Goal: Information Seeking & Learning: Find specific fact

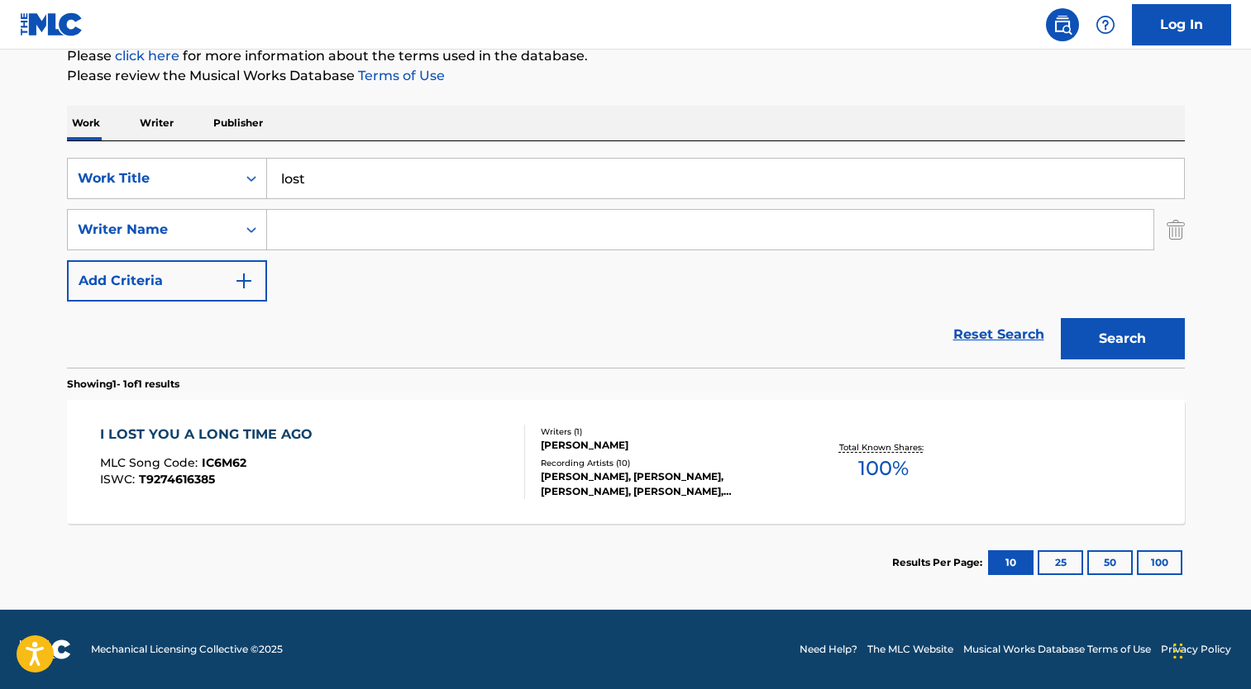
click at [318, 236] on input "Search Form" at bounding box center [710, 230] width 886 height 40
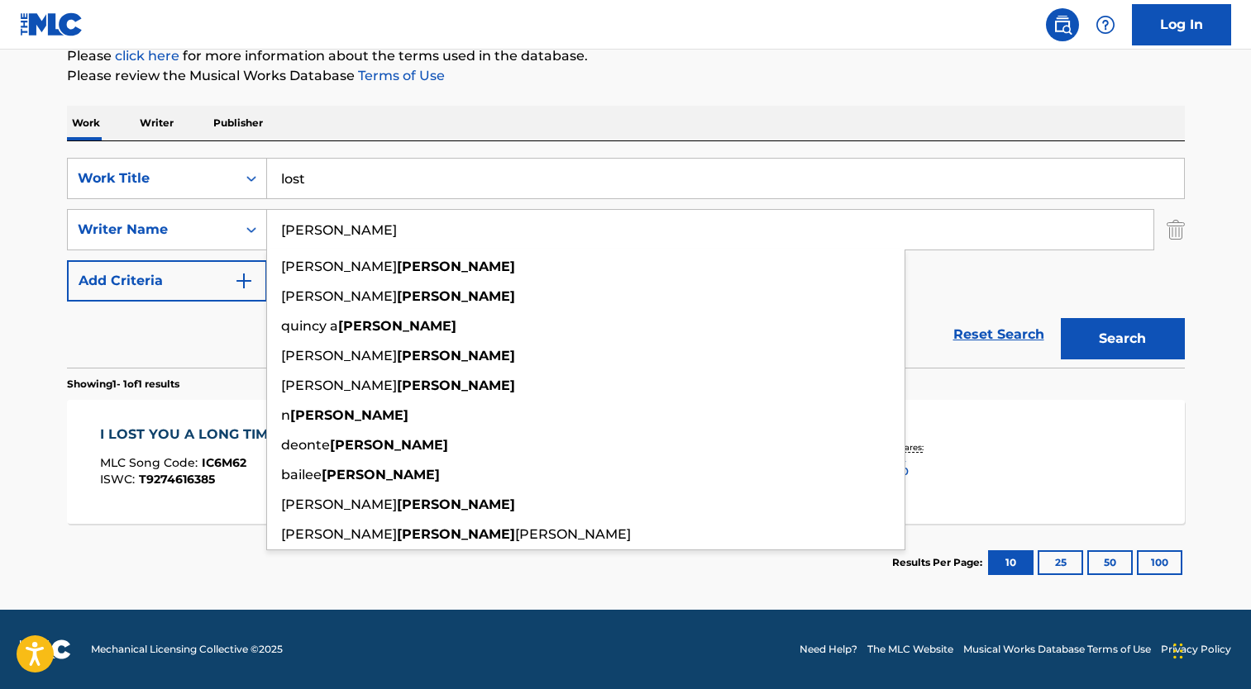
type input "[PERSON_NAME]"
click at [1060, 318] on button "Search" at bounding box center [1122, 338] width 124 height 41
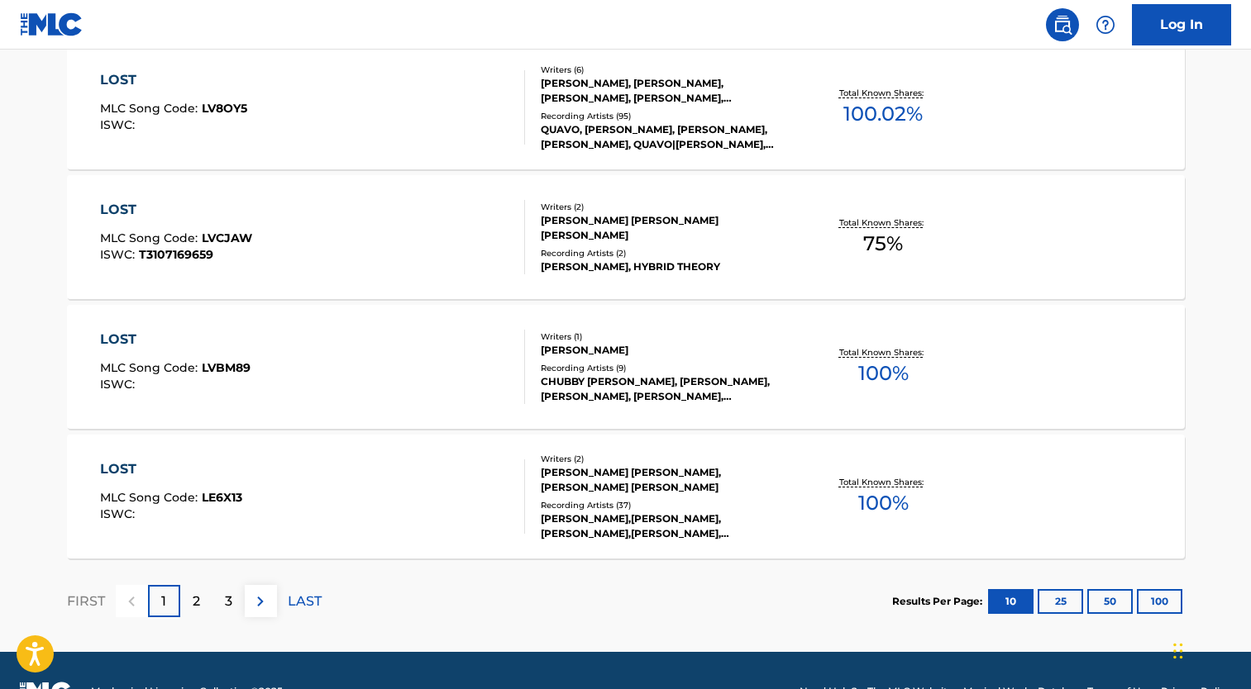
scroll to position [1367, 0]
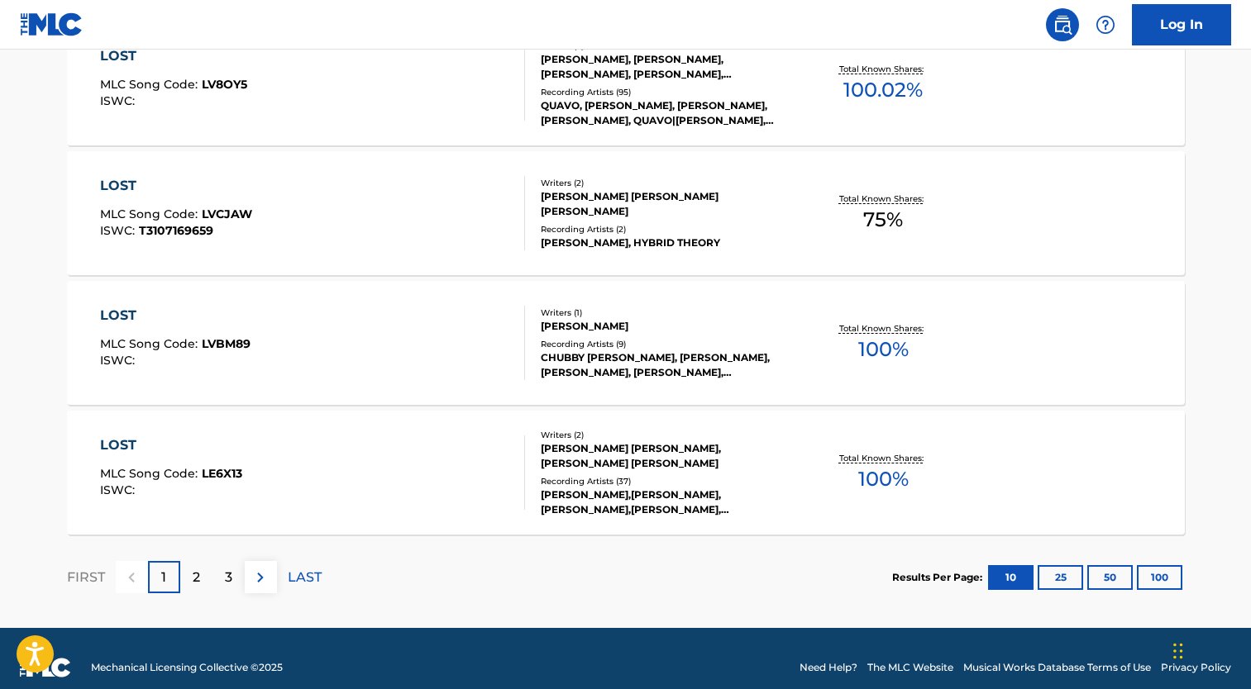
click at [198, 571] on p "2" at bounding box center [196, 578] width 7 height 20
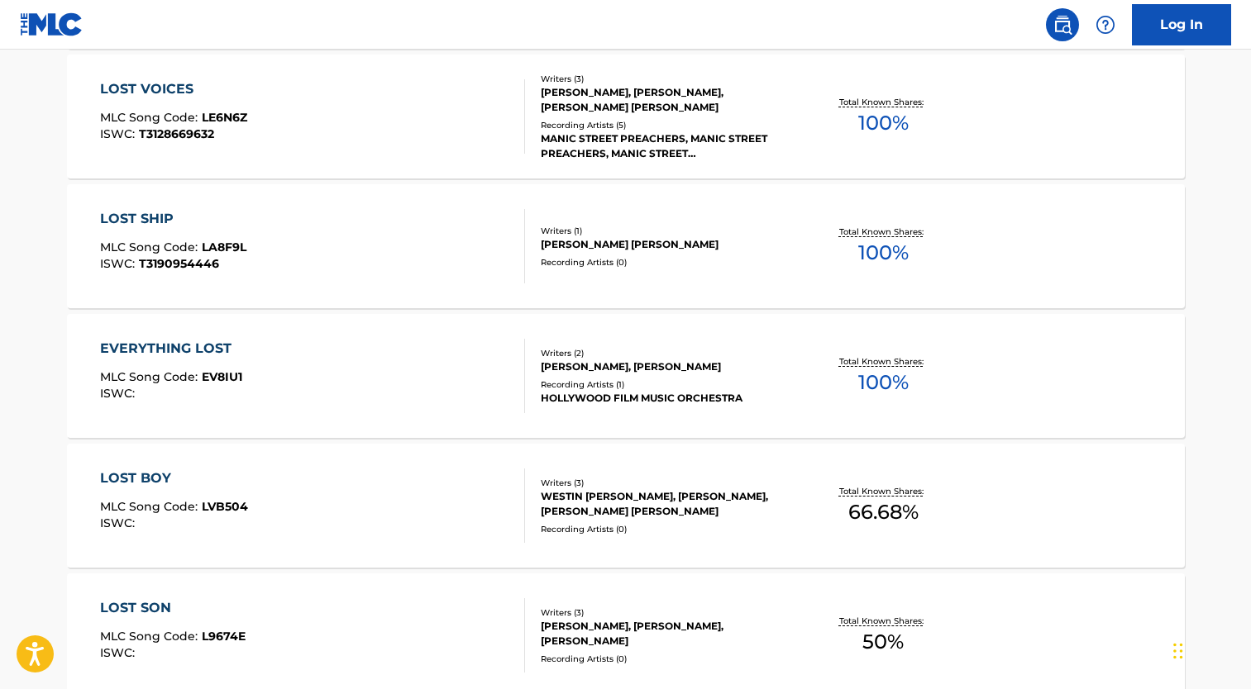
scroll to position [1385, 0]
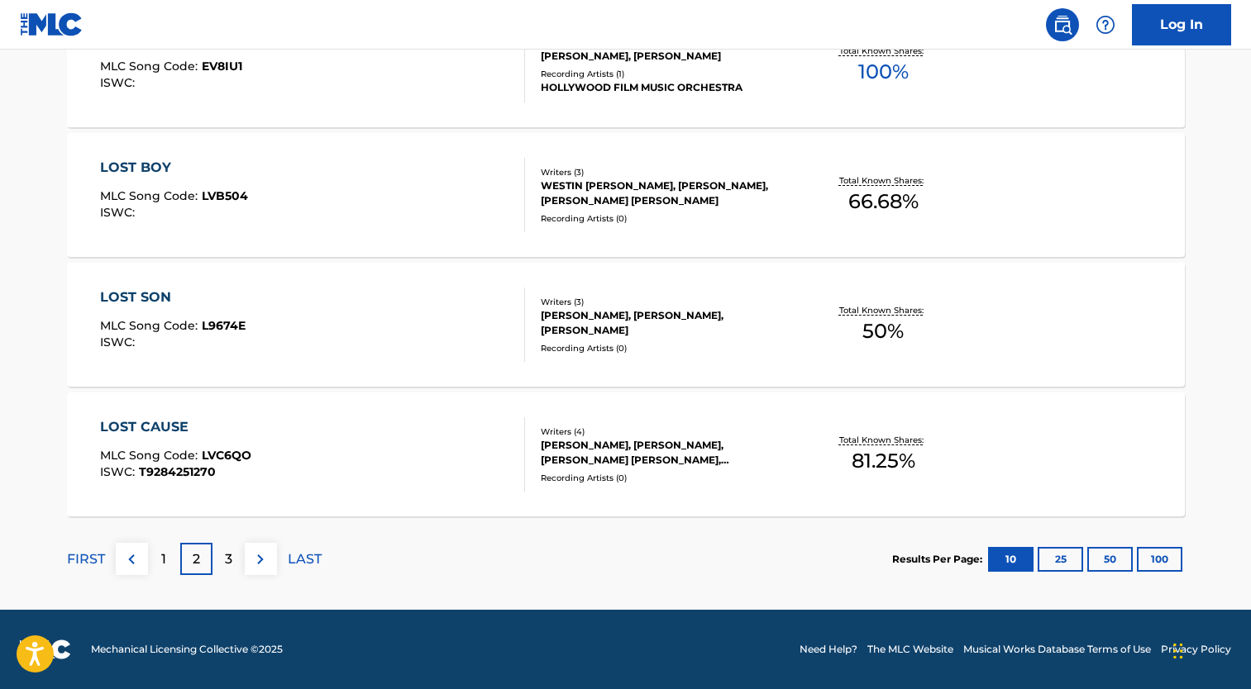
click at [161, 559] on p "1" at bounding box center [163, 560] width 5 height 20
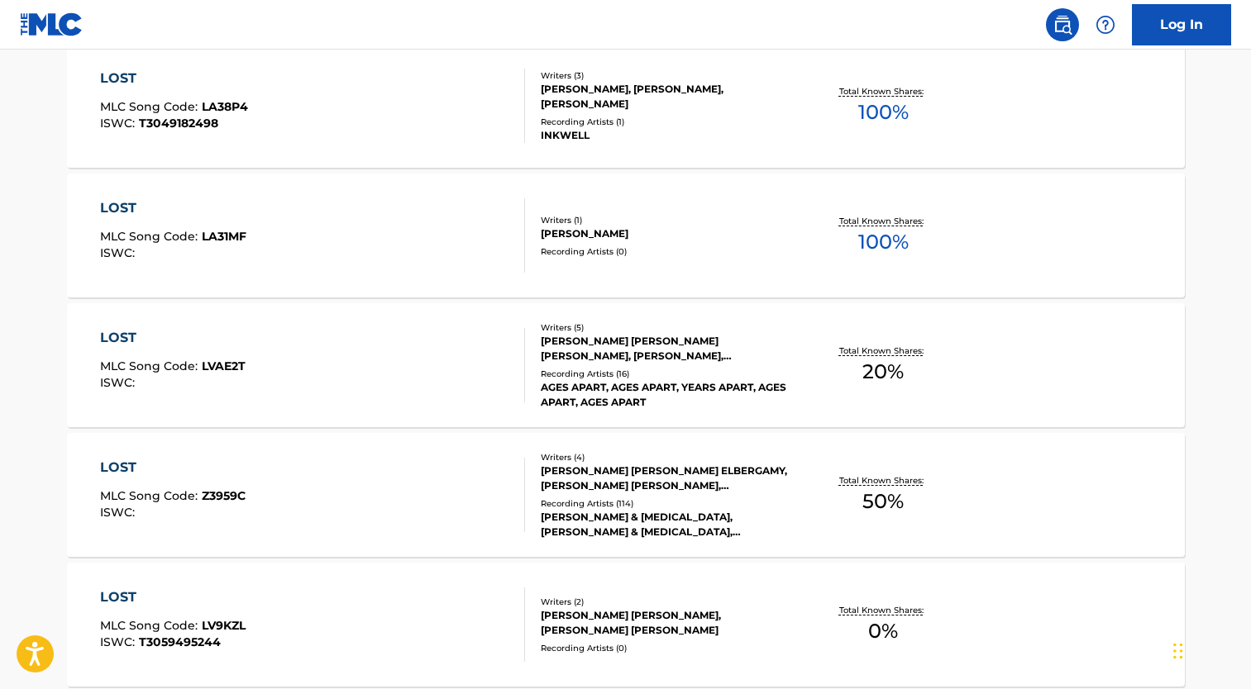
scroll to position [579, 0]
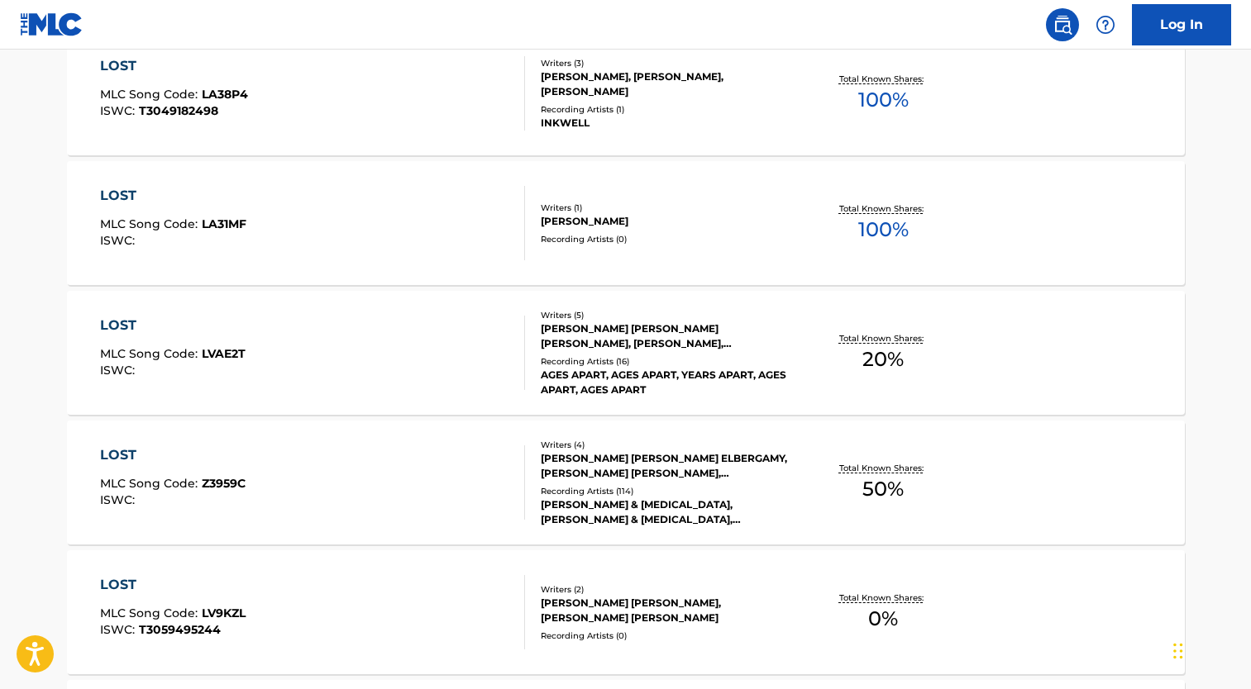
click at [774, 374] on div "AGES APART, AGES APART, YEARS APART, AGES APART, AGES APART" at bounding box center [666, 383] width 250 height 30
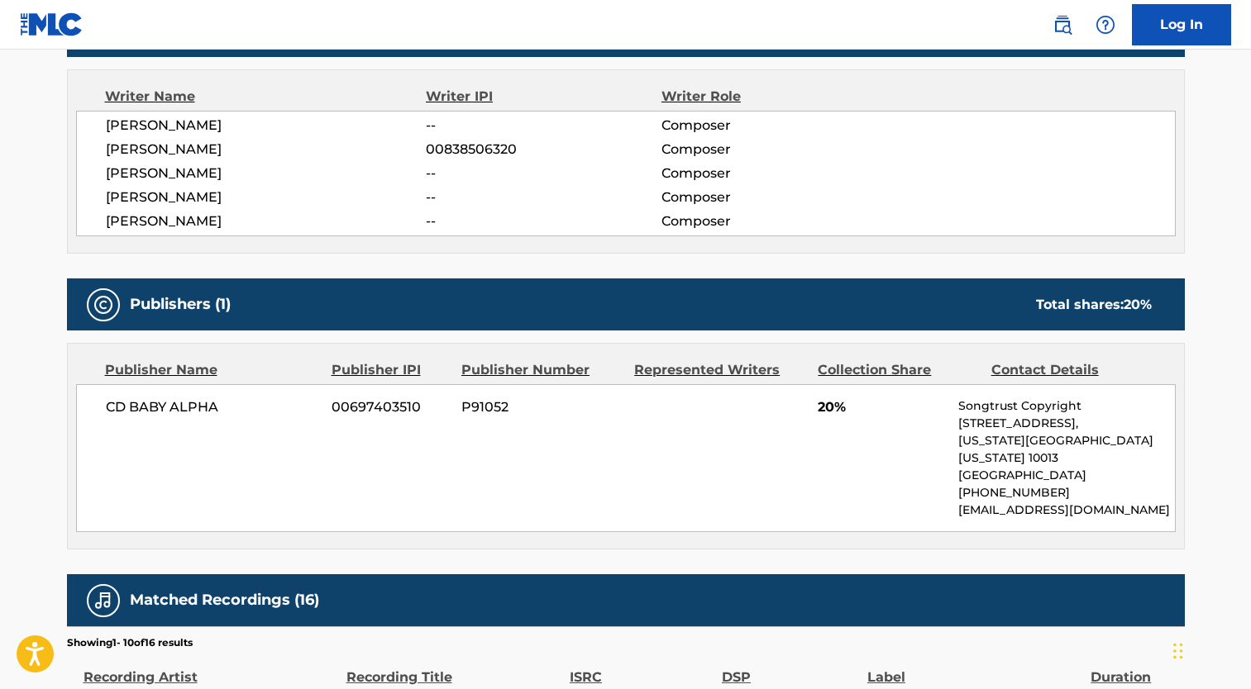
scroll to position [579, 0]
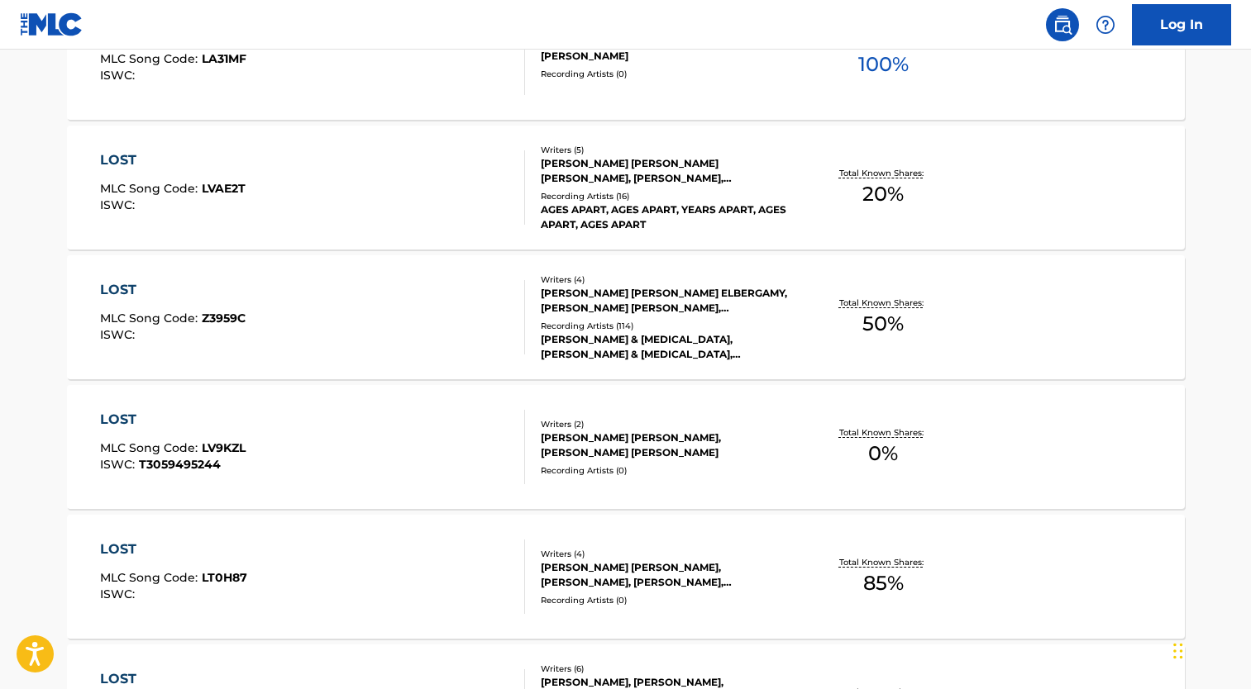
scroll to position [827, 0]
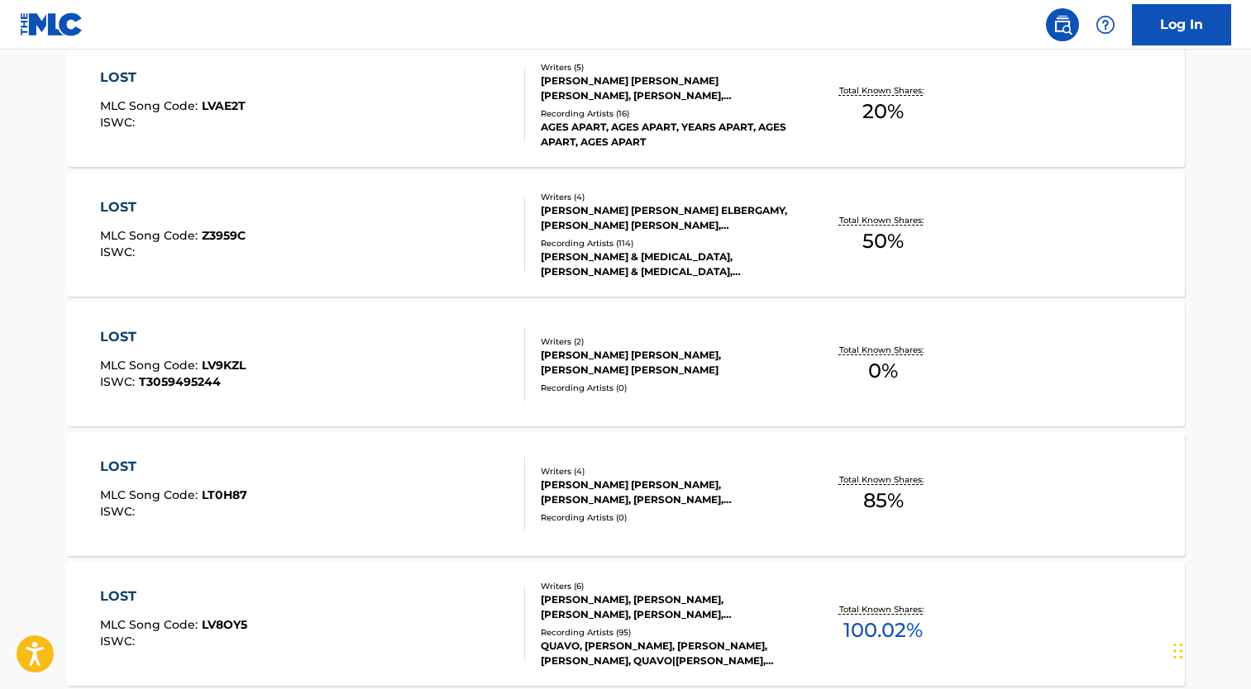
click at [668, 130] on div "AGES APART, AGES APART, YEARS APART, AGES APART, AGES APART" at bounding box center [666, 135] width 250 height 30
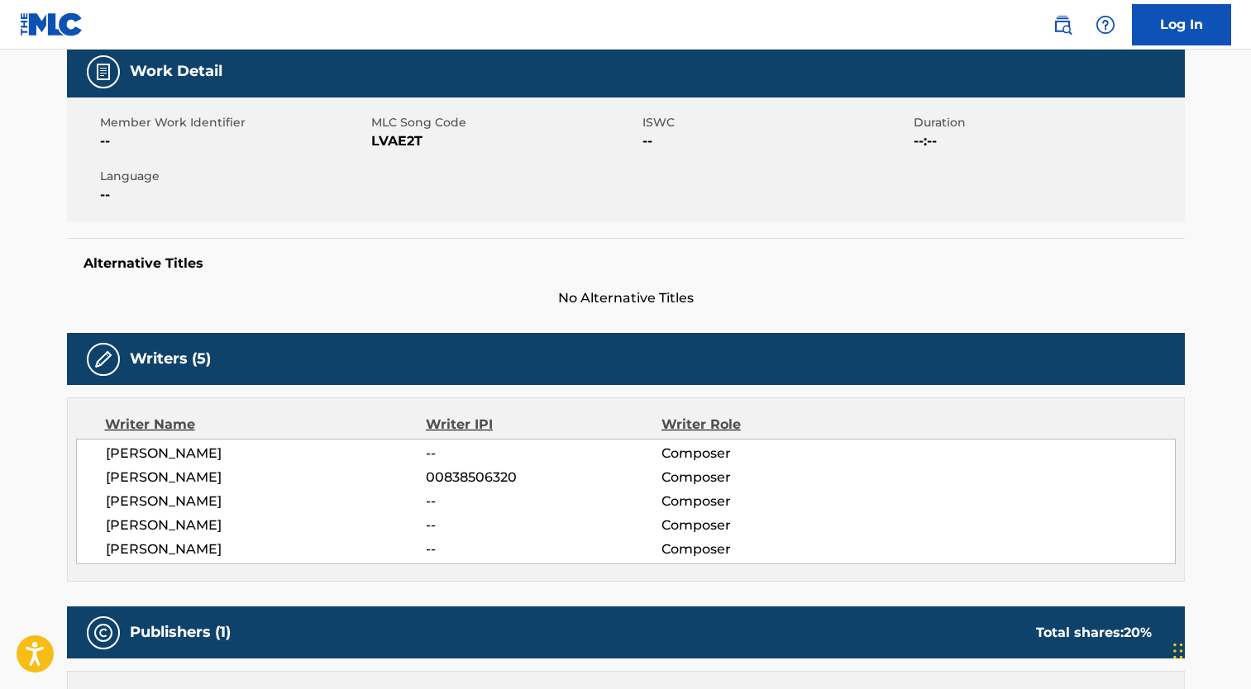
scroll to position [331, 0]
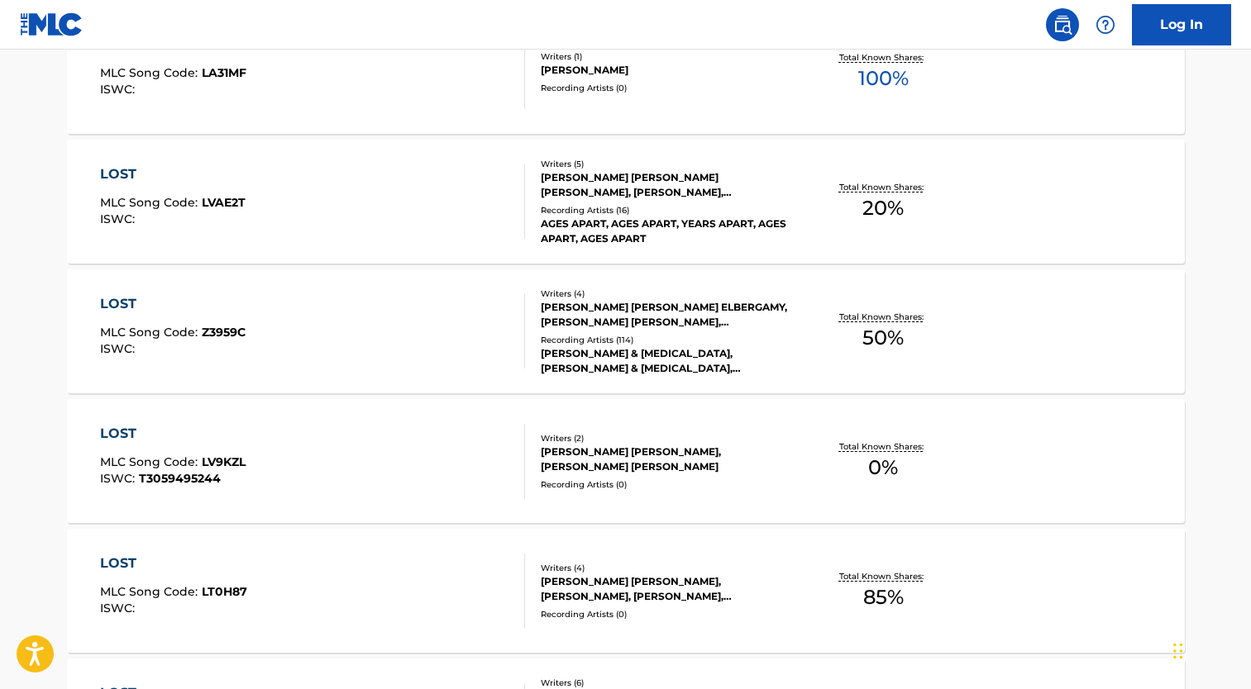
scroll to position [755, 0]
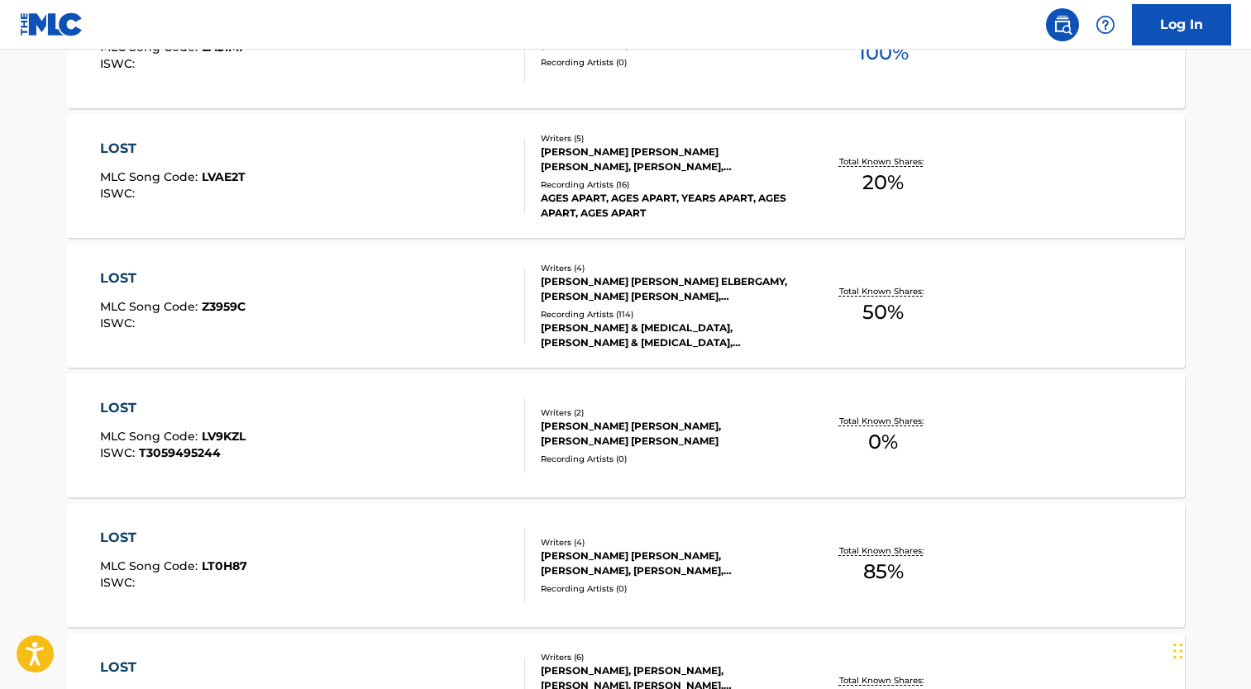
click at [661, 324] on div "[PERSON_NAME] & [MEDICAL_DATA], [PERSON_NAME] & [MEDICAL_DATA], [PERSON_NAME] &…" at bounding box center [666, 336] width 250 height 30
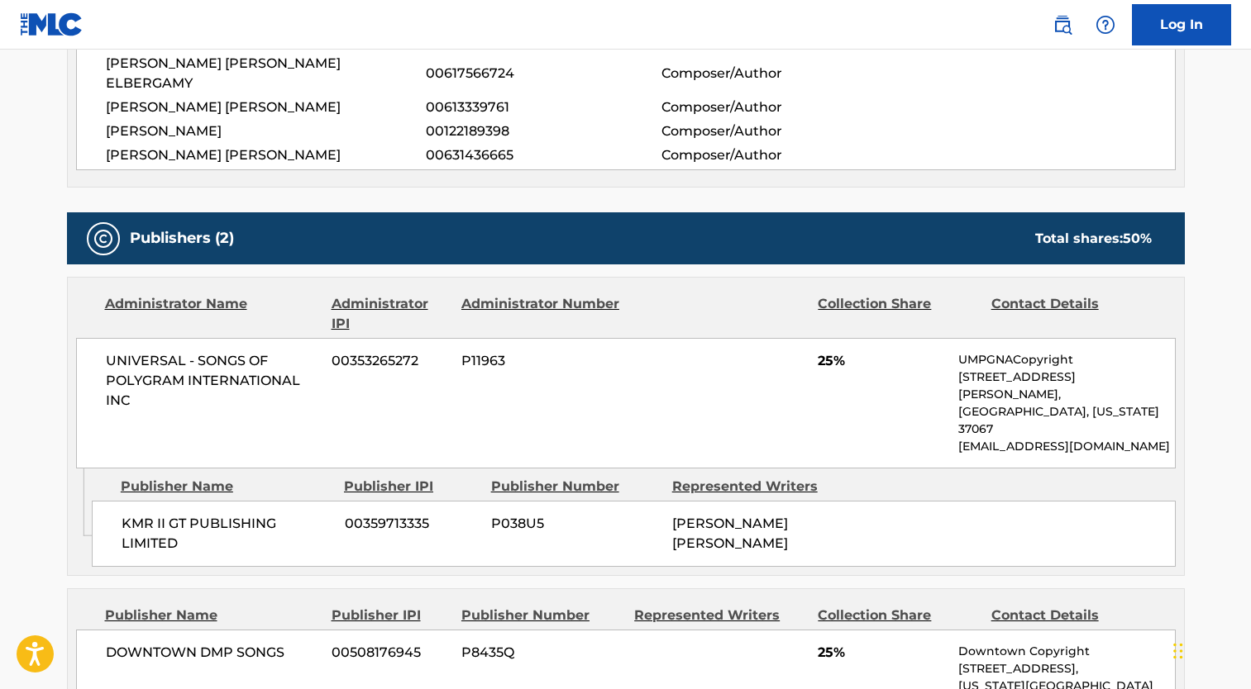
scroll to position [661, 0]
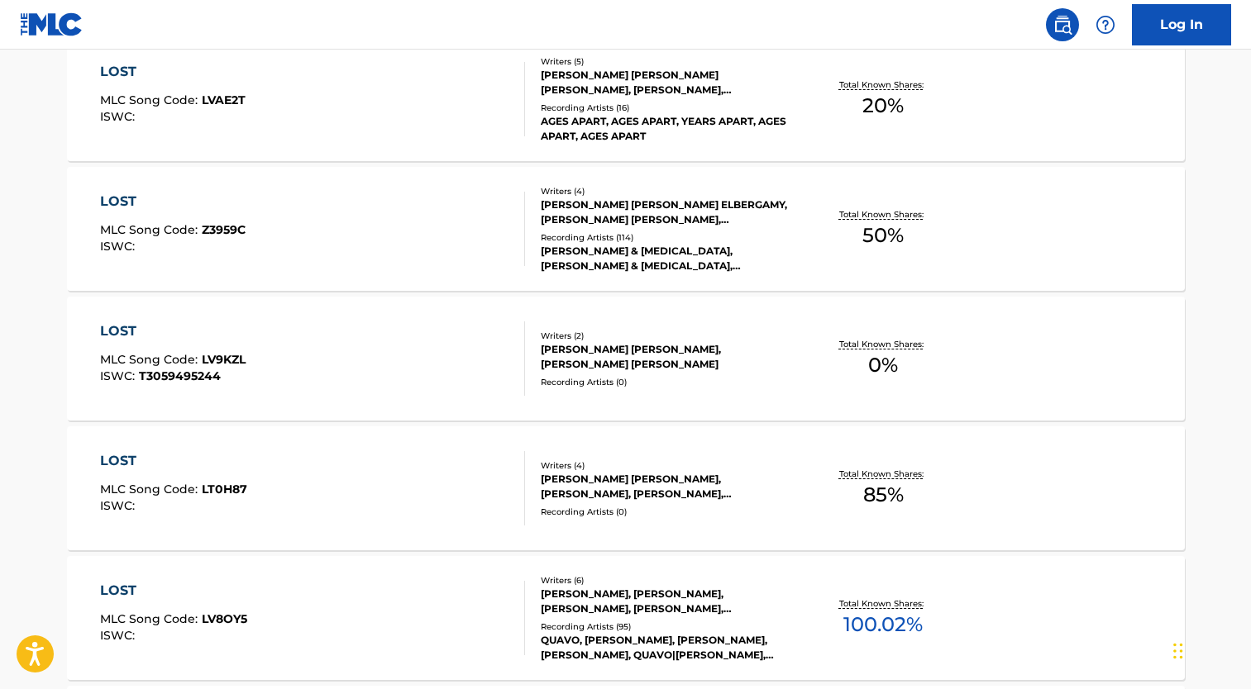
scroll to position [850, 0]
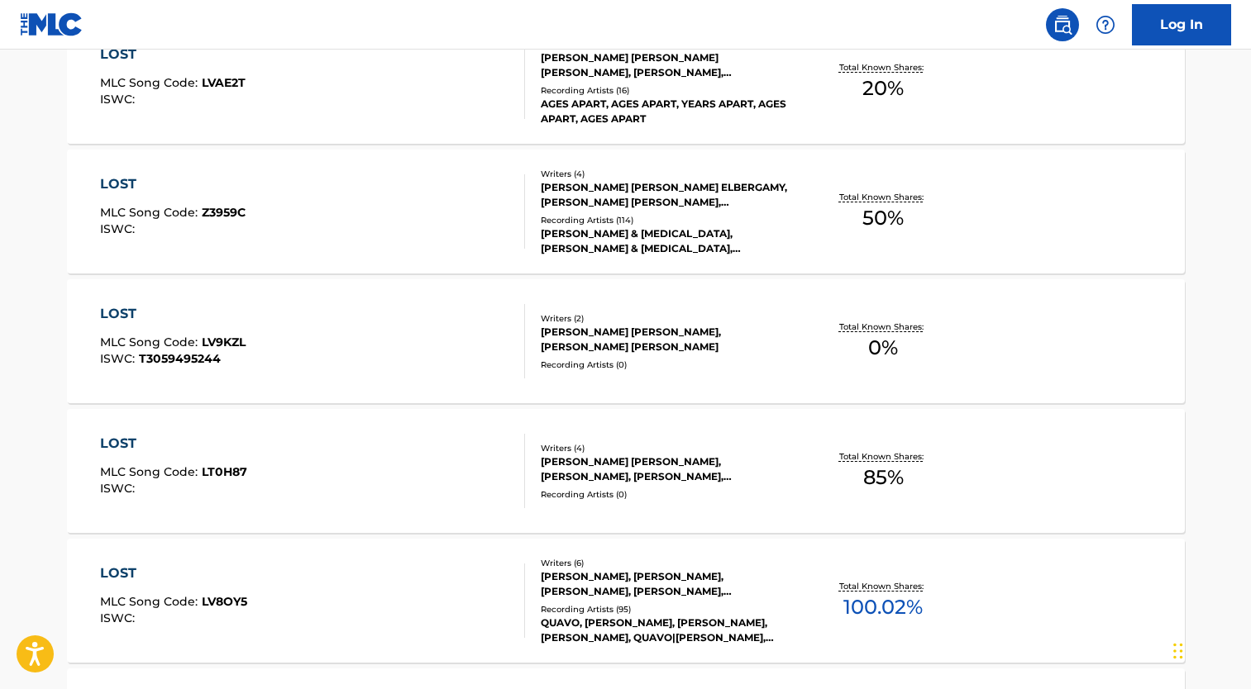
click at [673, 359] on div "Recording Artists ( 0 )" at bounding box center [666, 365] width 250 height 12
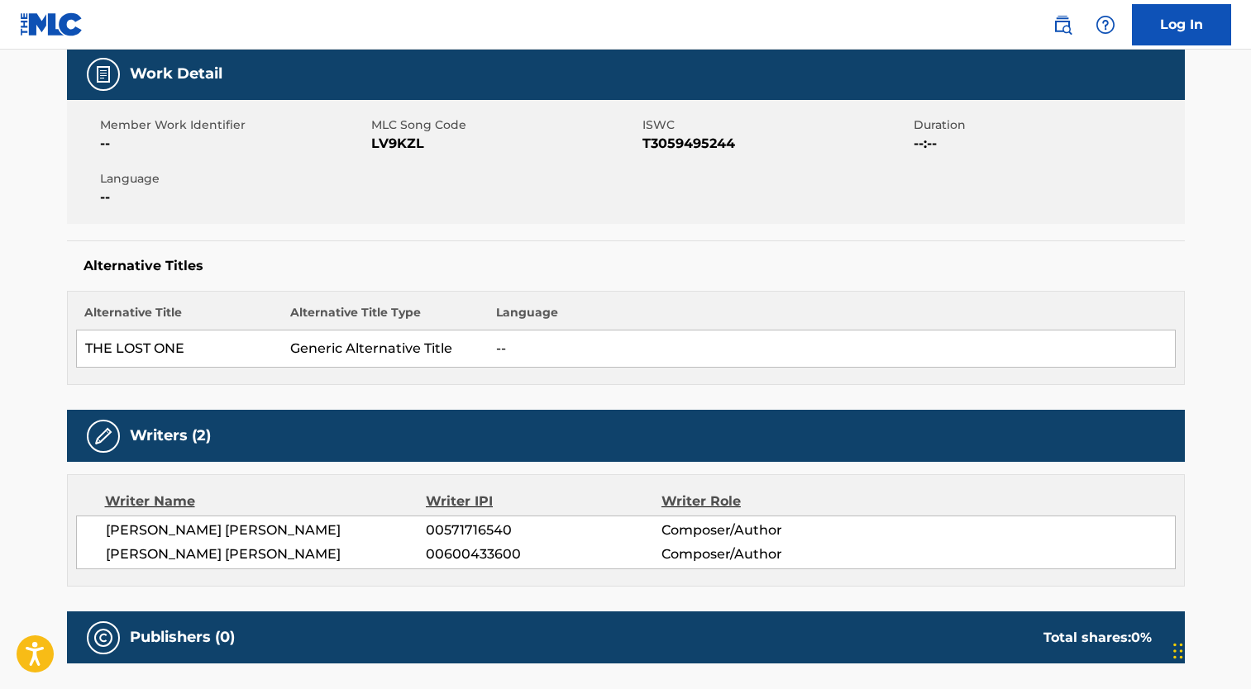
scroll to position [248, 0]
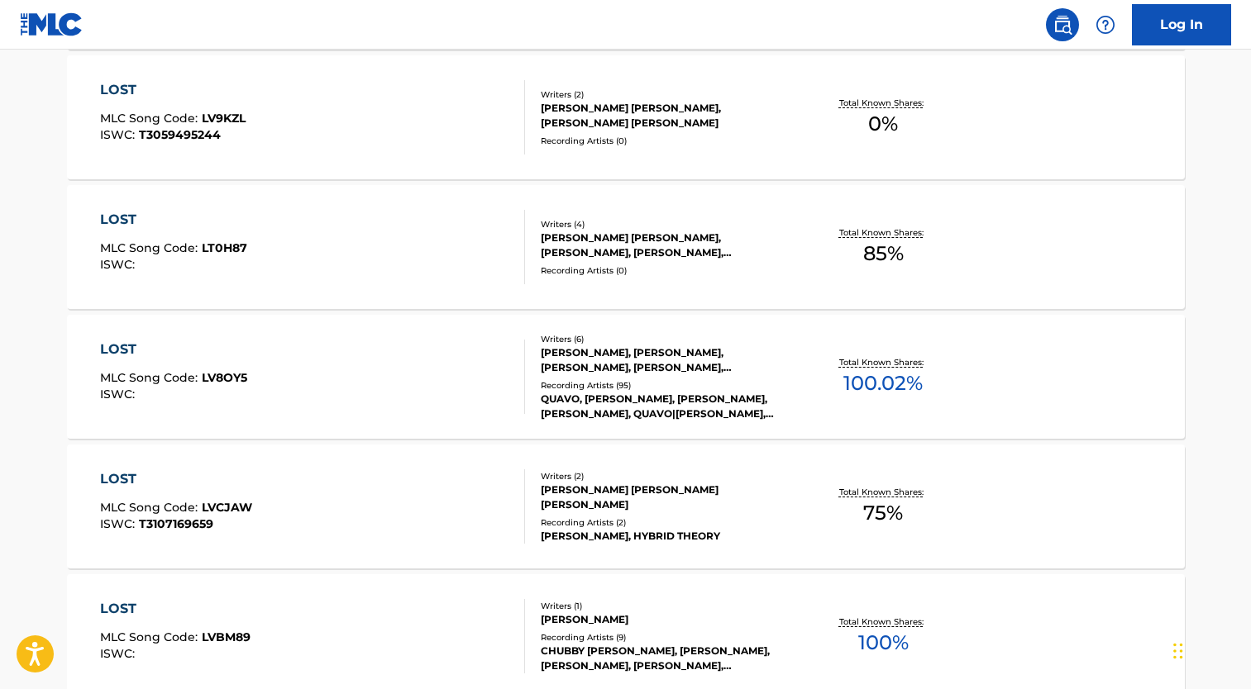
scroll to position [1109, 0]
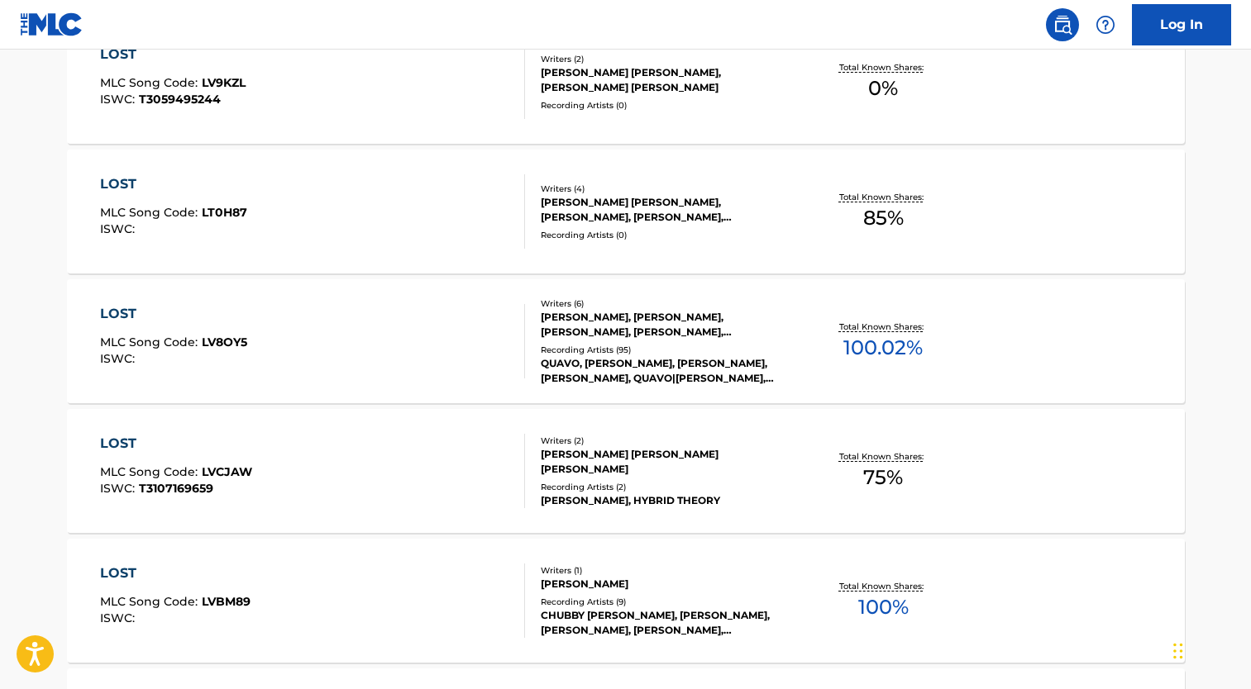
click at [690, 212] on div "[PERSON_NAME] [PERSON_NAME], [PERSON_NAME], [PERSON_NAME], [PERSON_NAME]" at bounding box center [666, 210] width 250 height 30
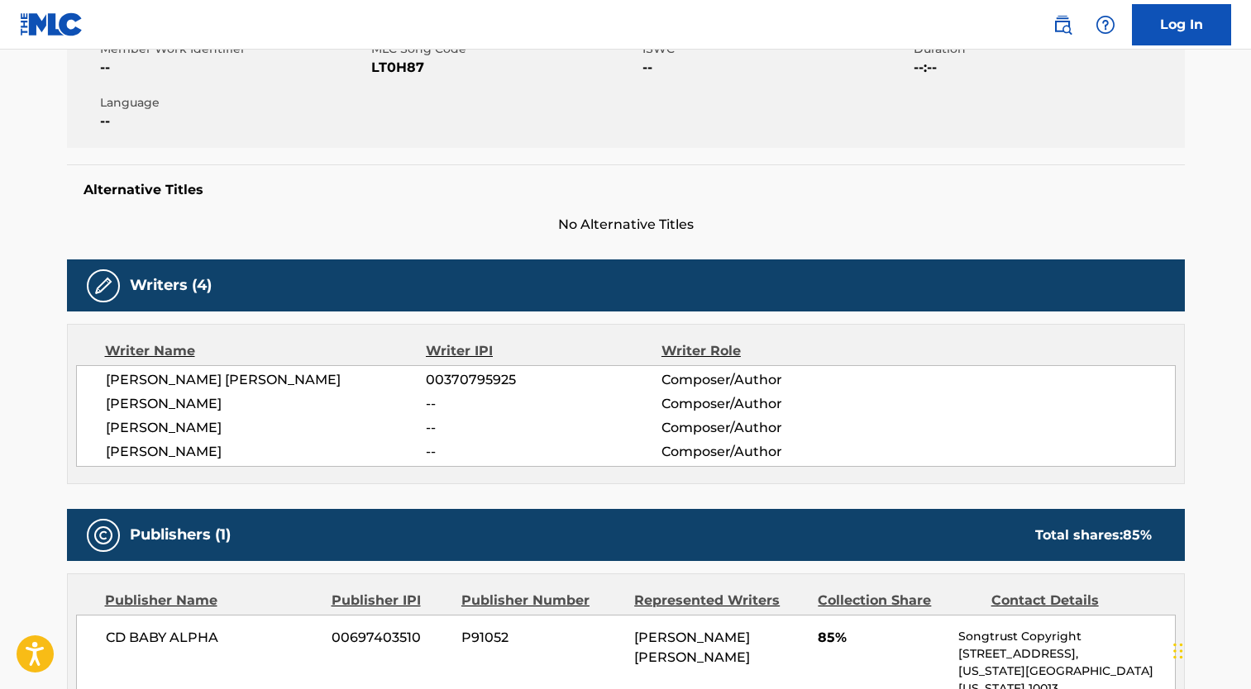
scroll to position [331, 0]
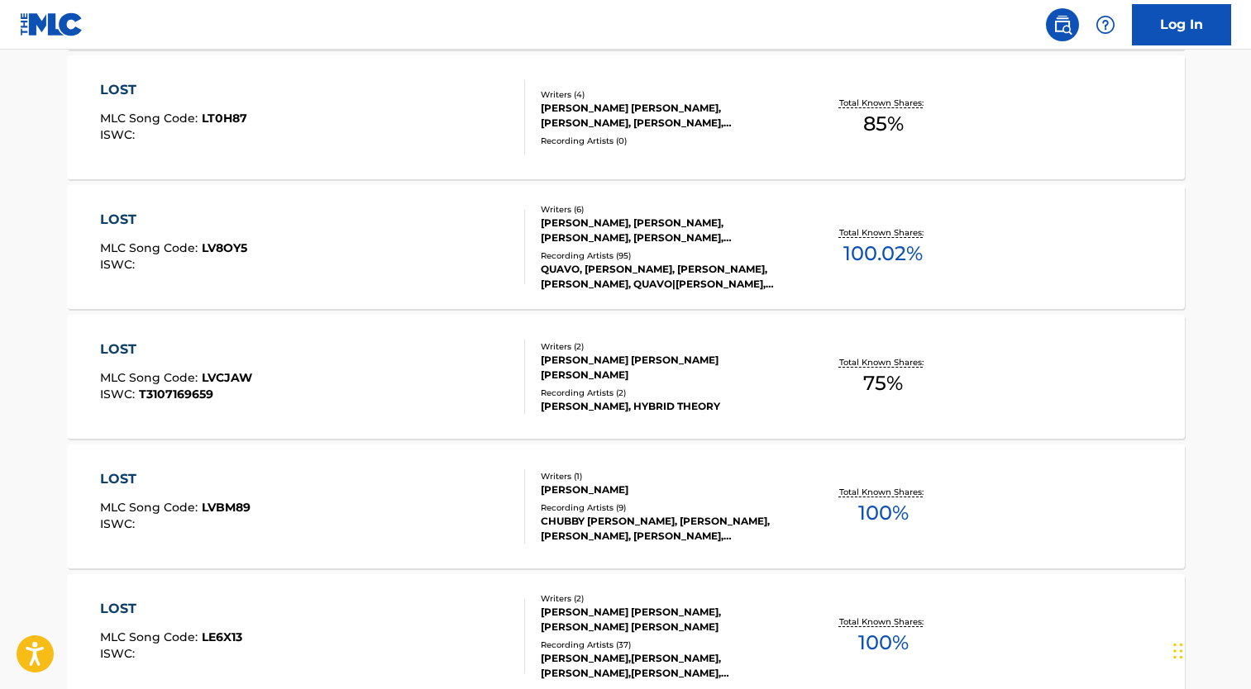
scroll to position [1286, 0]
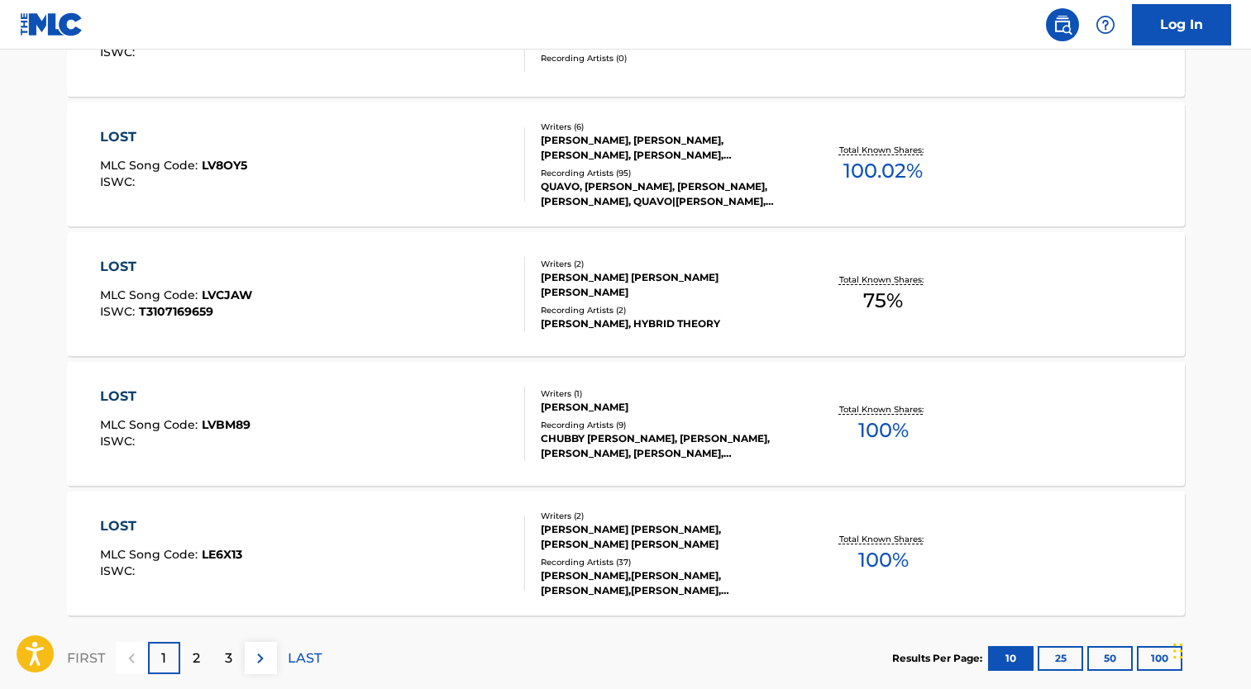
click at [712, 171] on div "Recording Artists ( 95 )" at bounding box center [666, 173] width 250 height 12
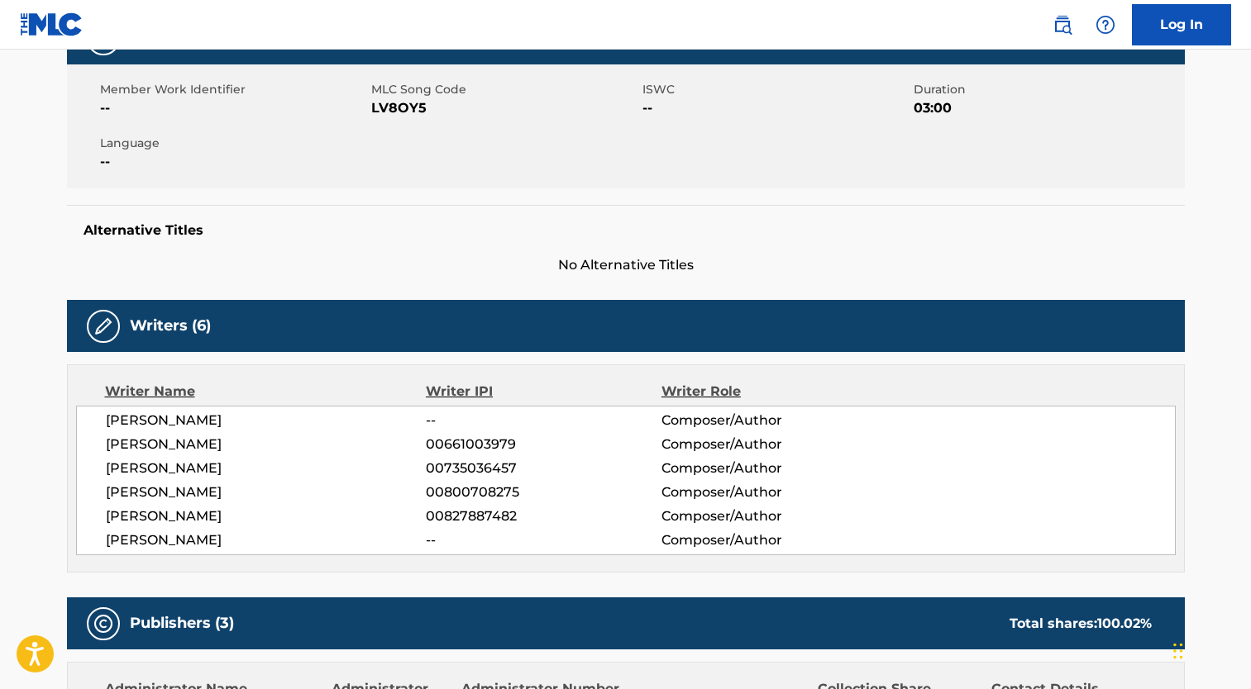
scroll to position [331, 0]
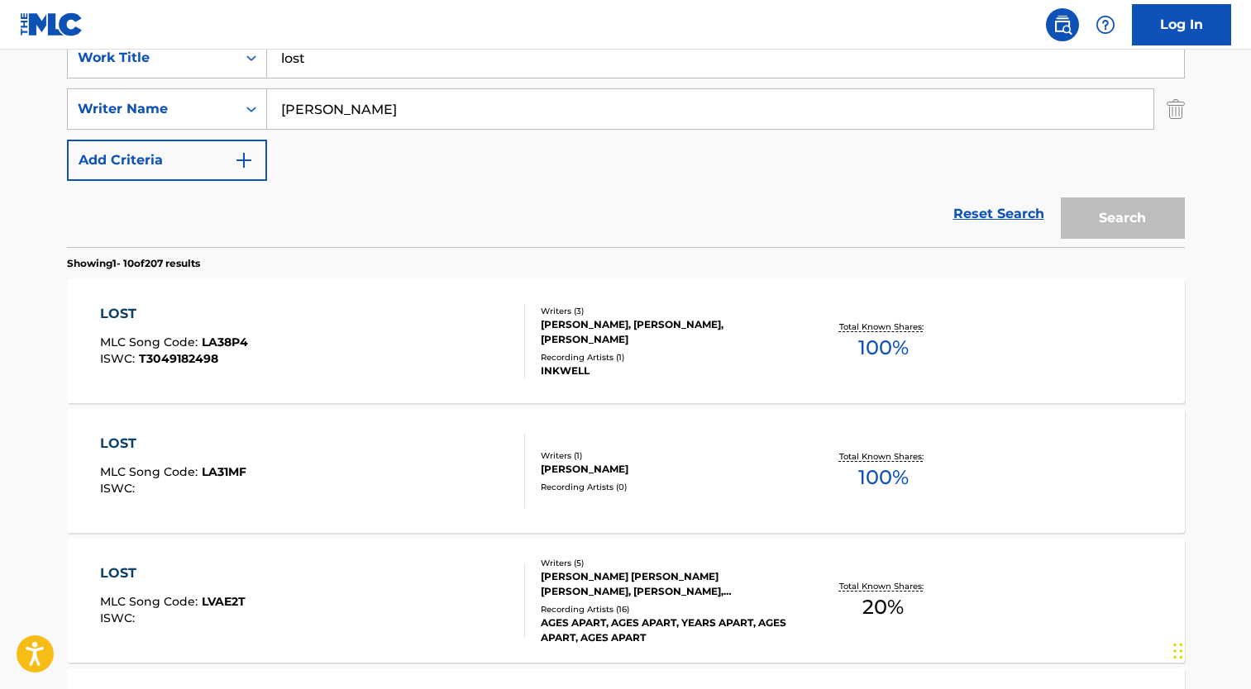
scroll to position [1380, 0]
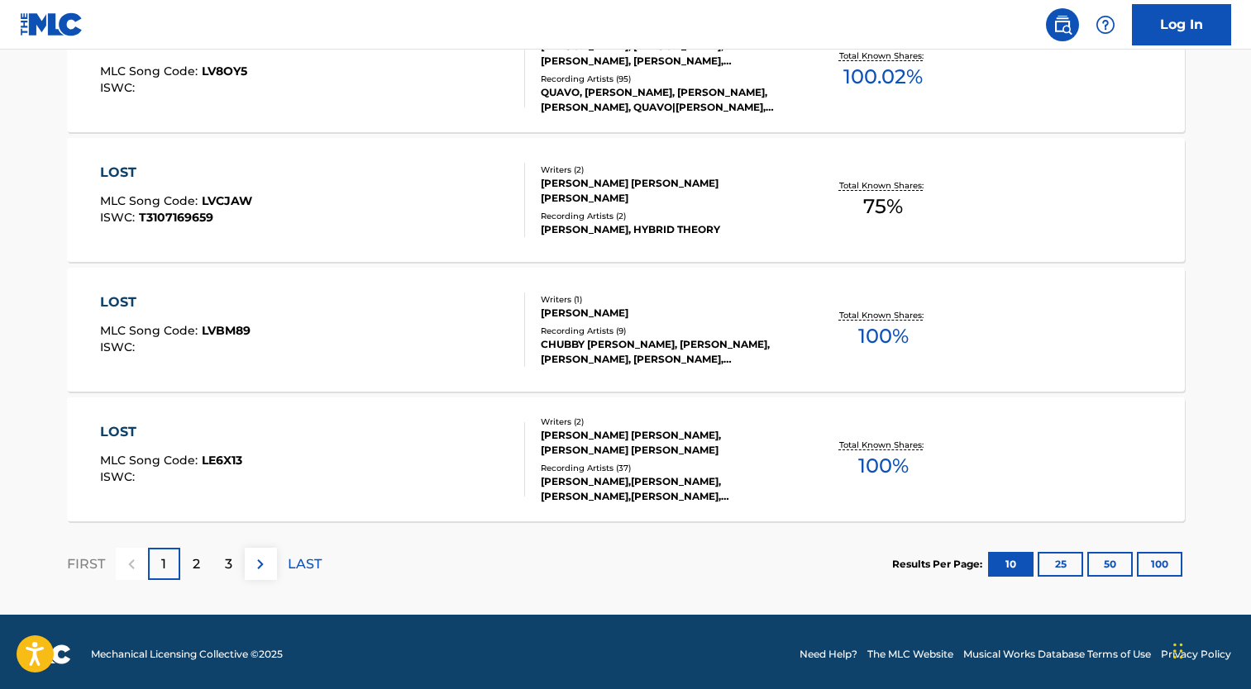
click at [736, 189] on div "[PERSON_NAME] [PERSON_NAME] [PERSON_NAME]" at bounding box center [666, 191] width 250 height 30
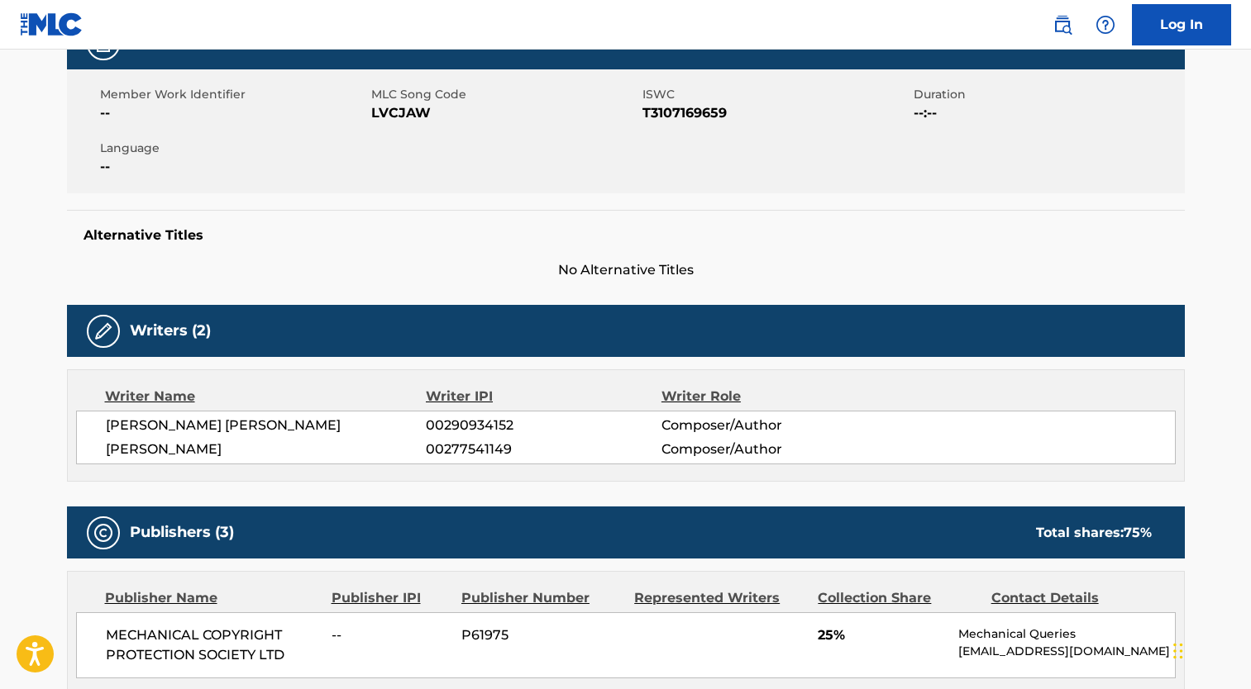
scroll to position [278, 0]
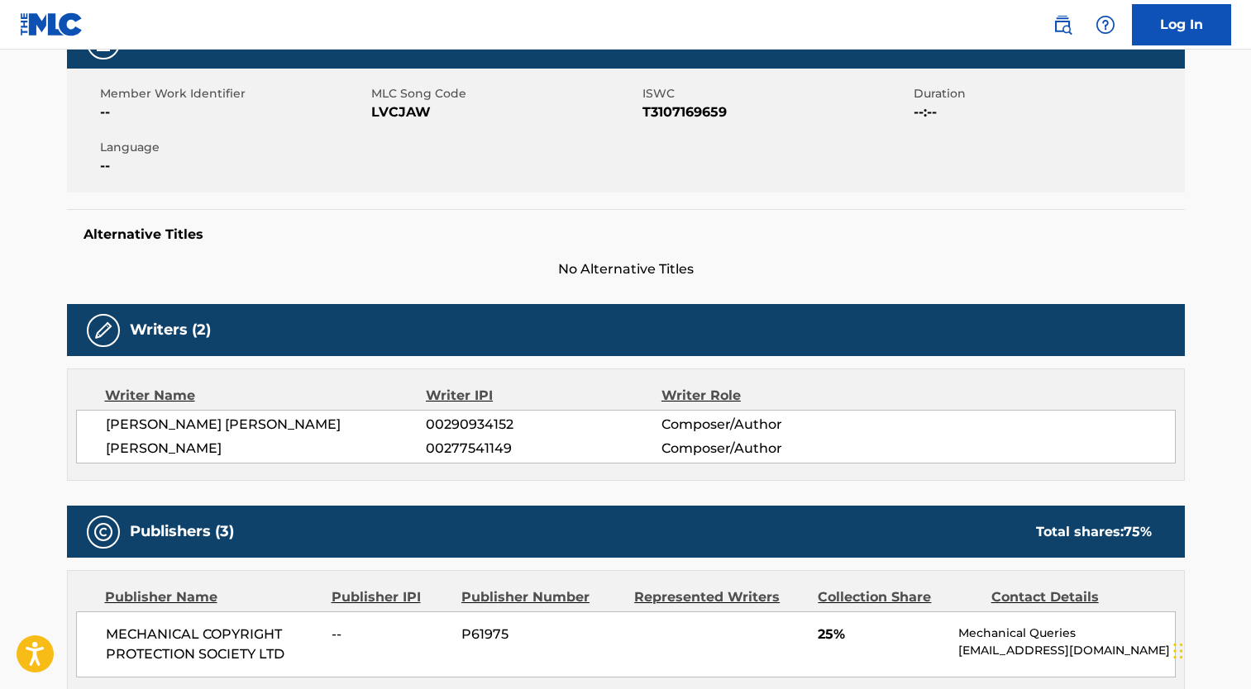
scroll to position [1385, 0]
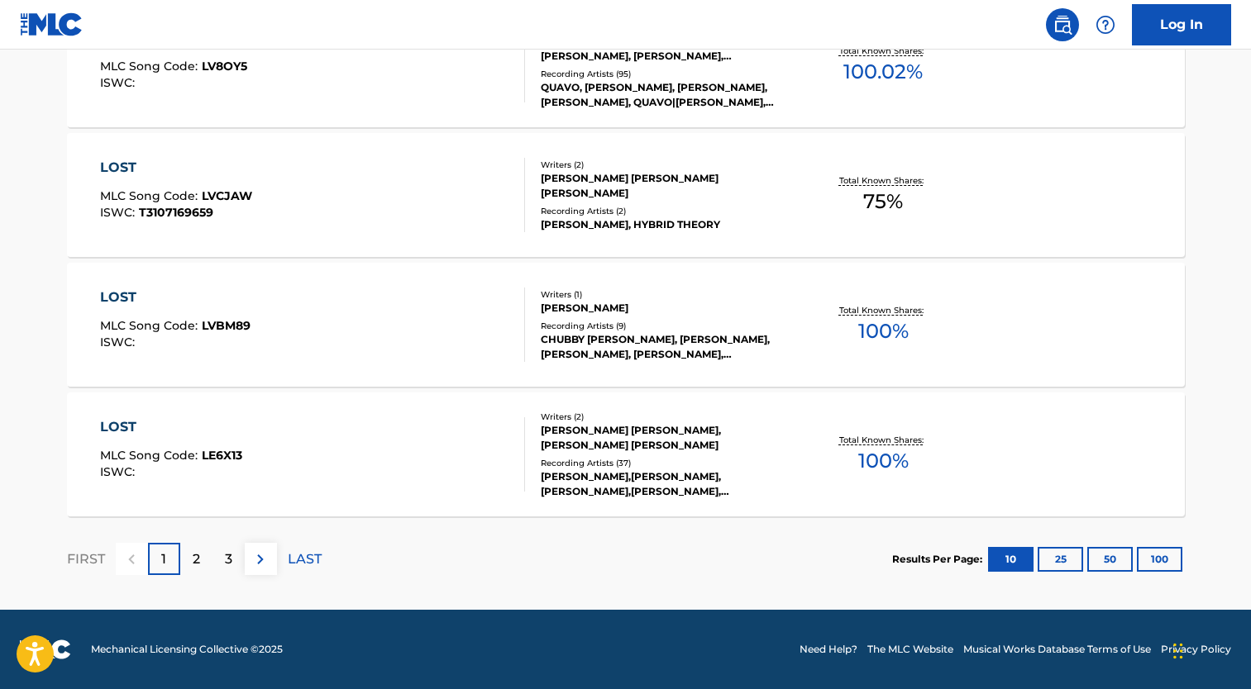
click at [628, 465] on div "Recording Artists ( 37 )" at bounding box center [666, 463] width 250 height 12
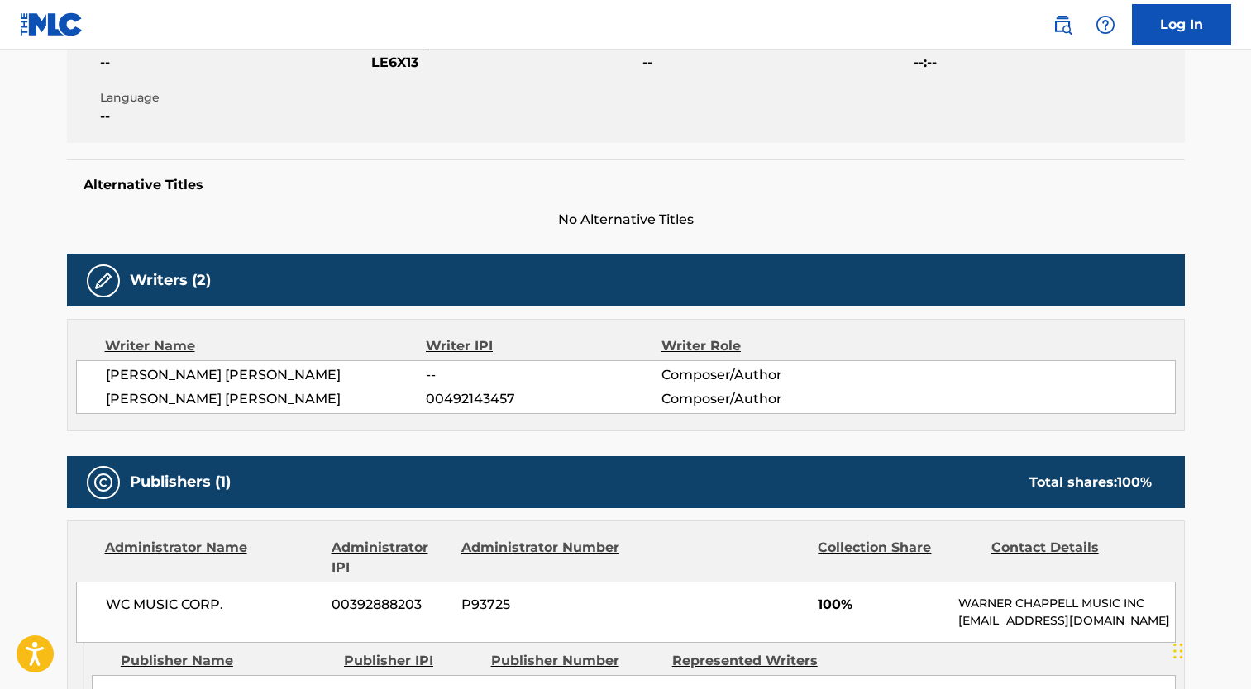
scroll to position [331, 0]
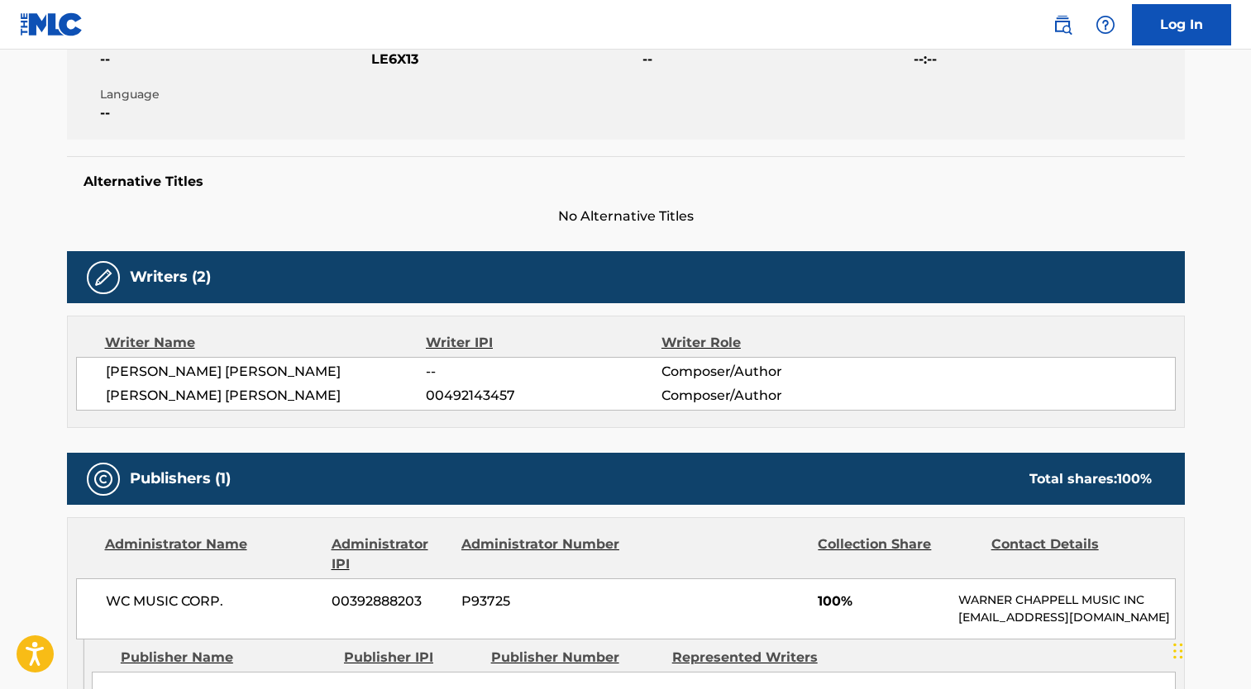
scroll to position [1385, 0]
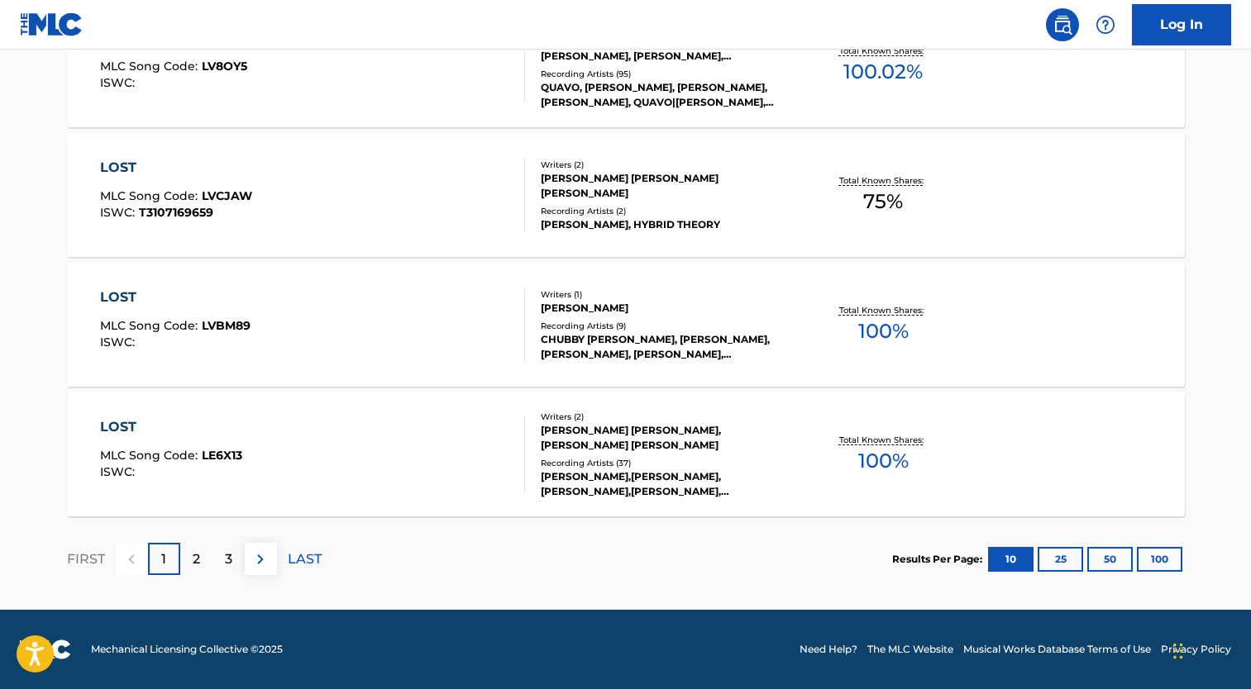
click at [206, 560] on div "2" at bounding box center [196, 559] width 32 height 32
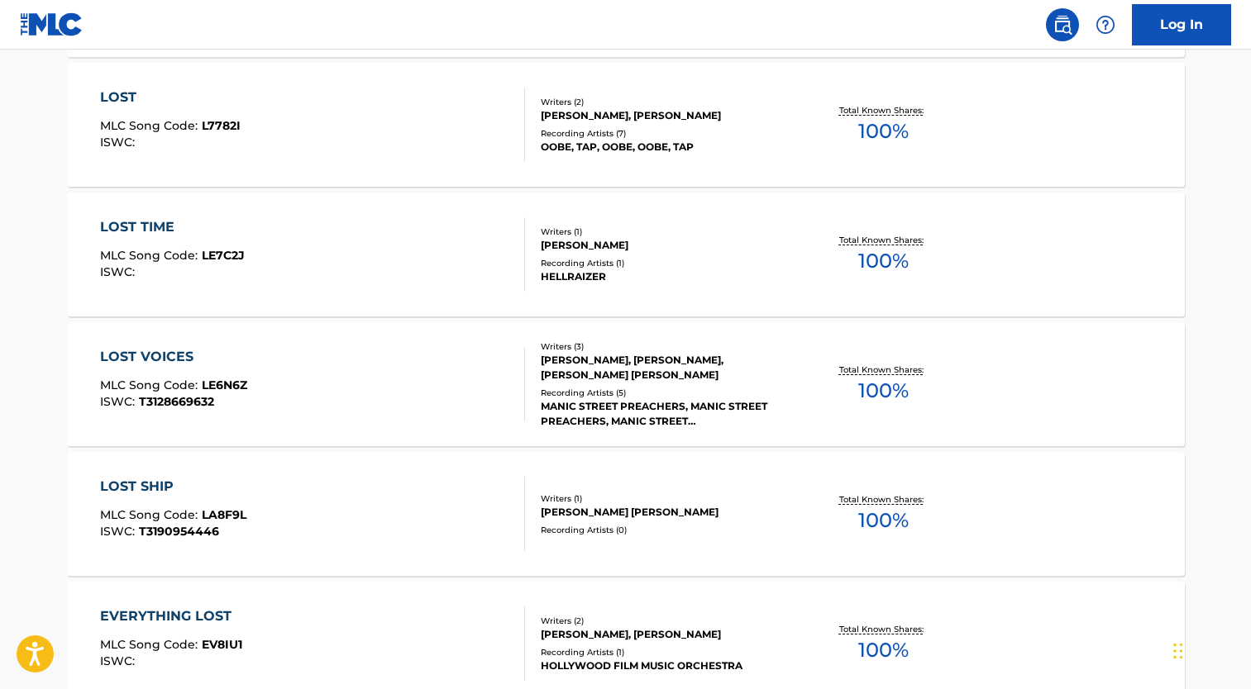
scroll to position [311, 0]
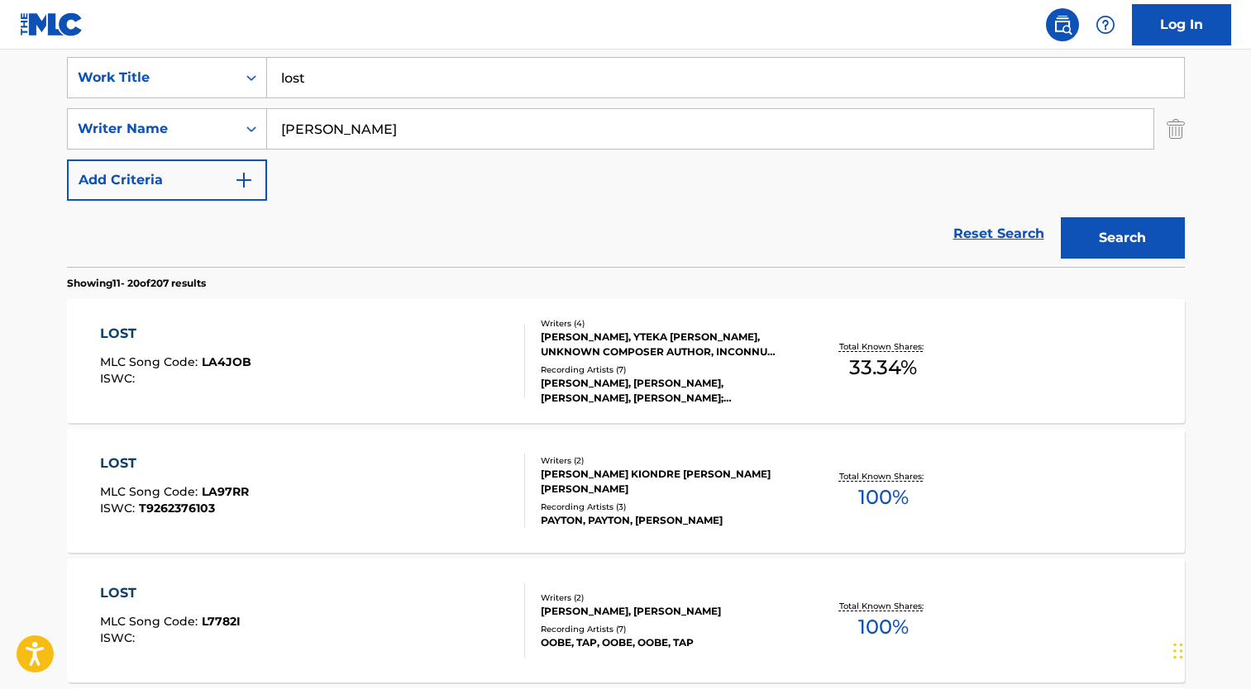
click at [753, 336] on div "[PERSON_NAME], YTEKA [PERSON_NAME], UNKNOWN COMPOSER AUTHOR, INCONNU COMPOSITEU…" at bounding box center [666, 345] width 250 height 30
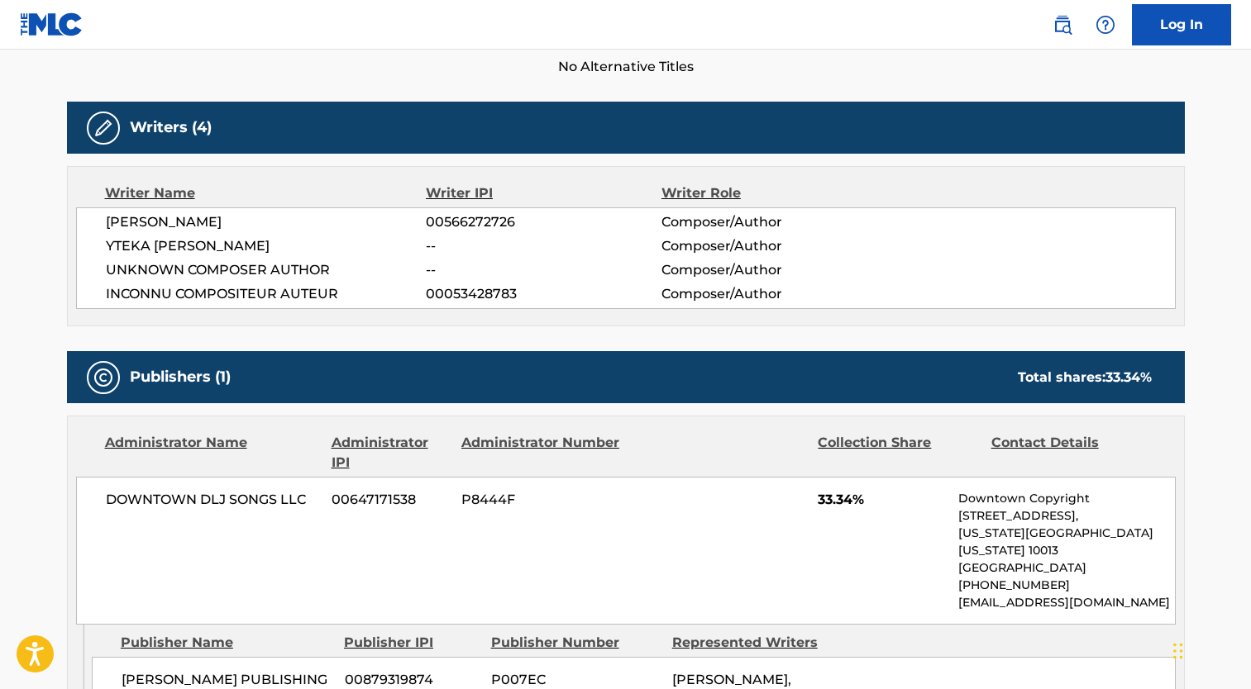
scroll to position [496, 0]
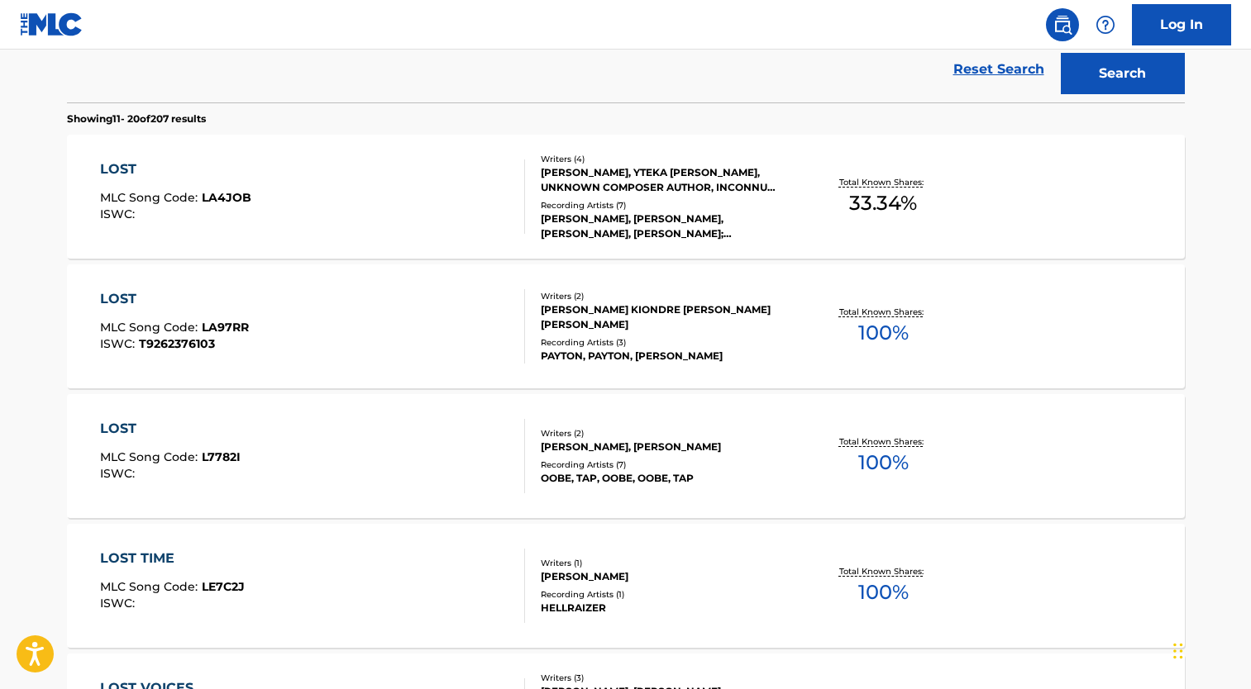
scroll to position [476, 0]
click at [693, 297] on div "Writers ( 2 )" at bounding box center [666, 295] width 250 height 12
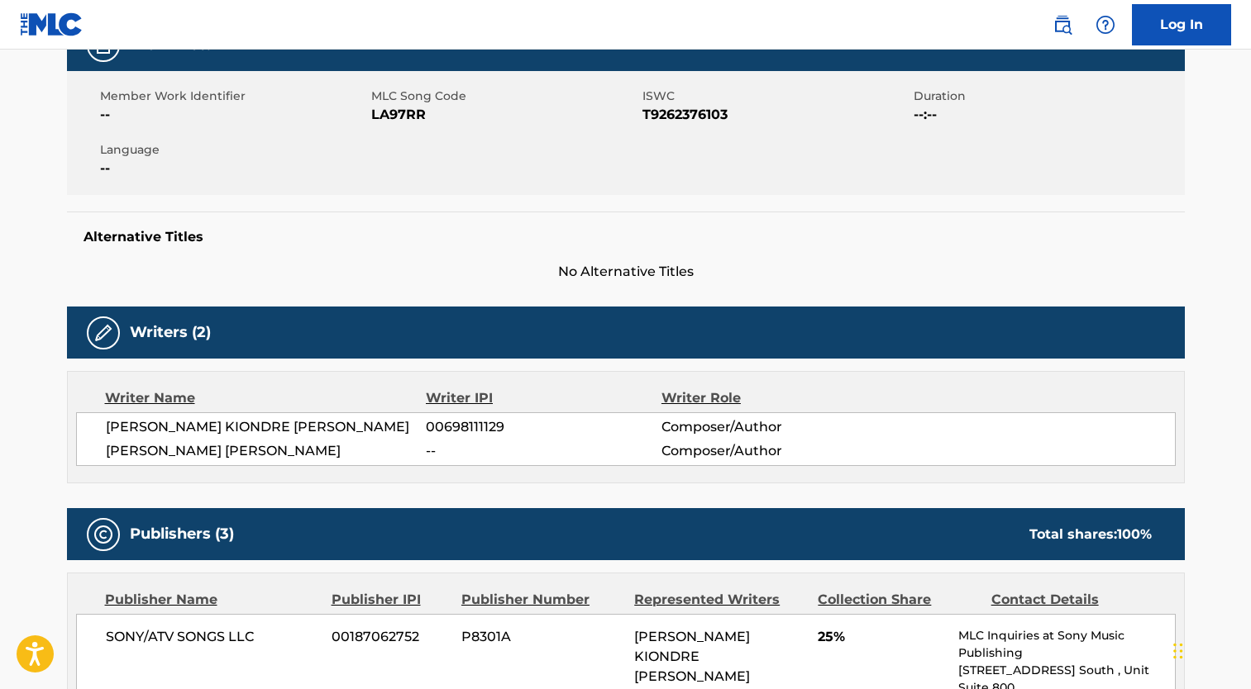
scroll to position [248, 0]
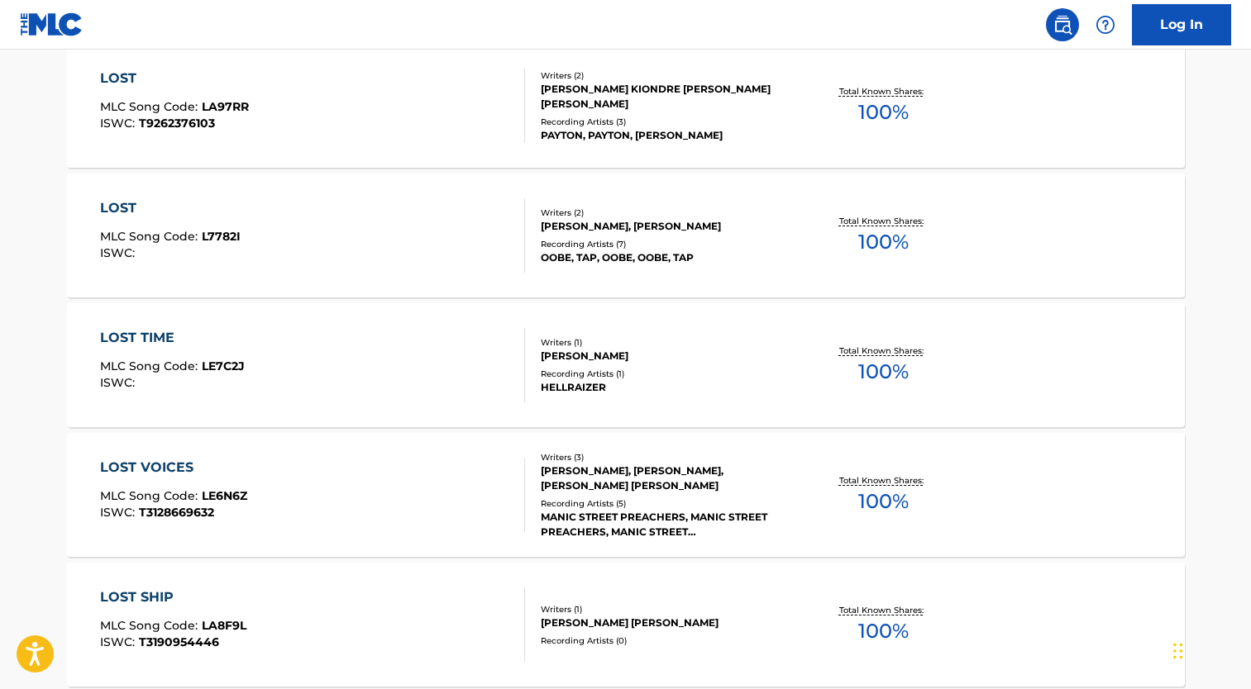
scroll to position [736, 0]
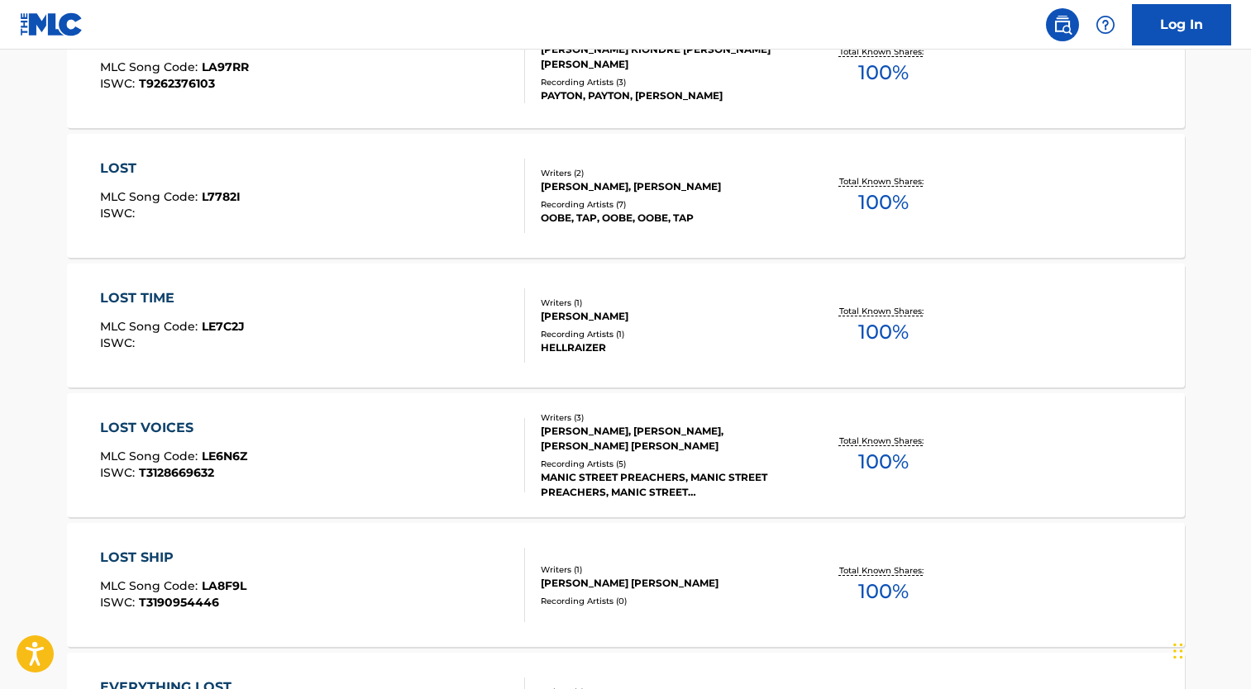
click at [751, 162] on div "LOST MLC Song Code : L7782I ISWC : Writers ( 2 ) [PERSON_NAME], [PERSON_NAME] R…" at bounding box center [626, 196] width 1118 height 124
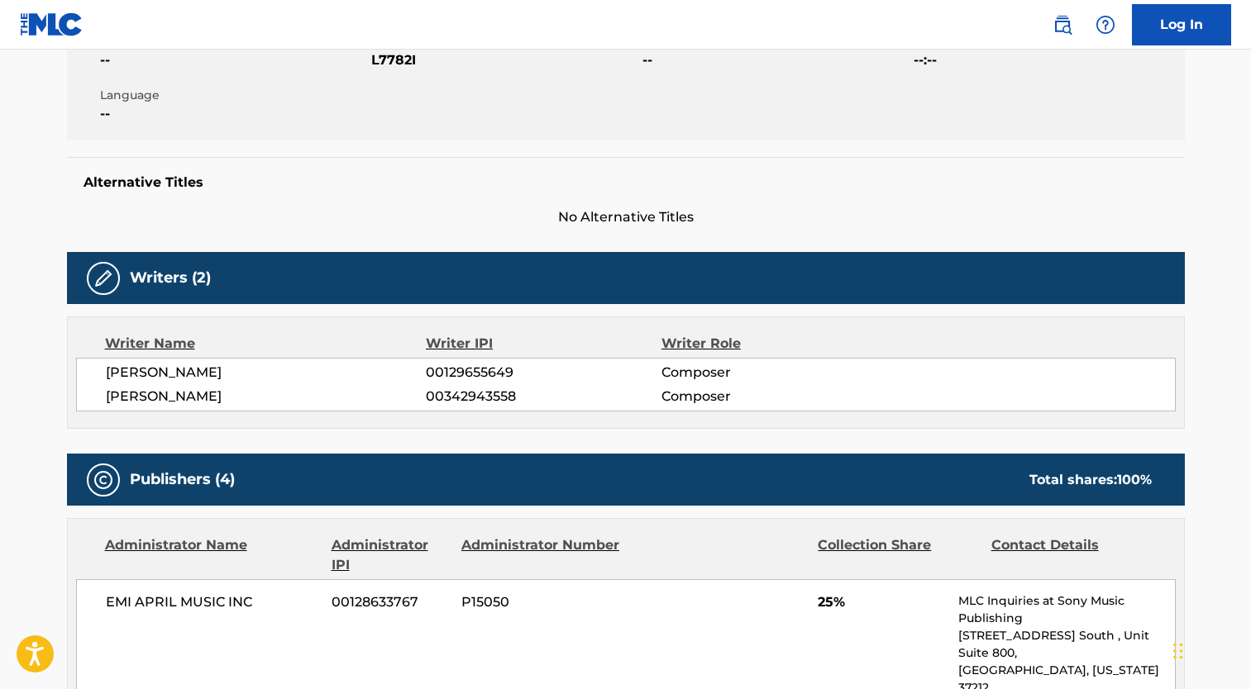
scroll to position [331, 0]
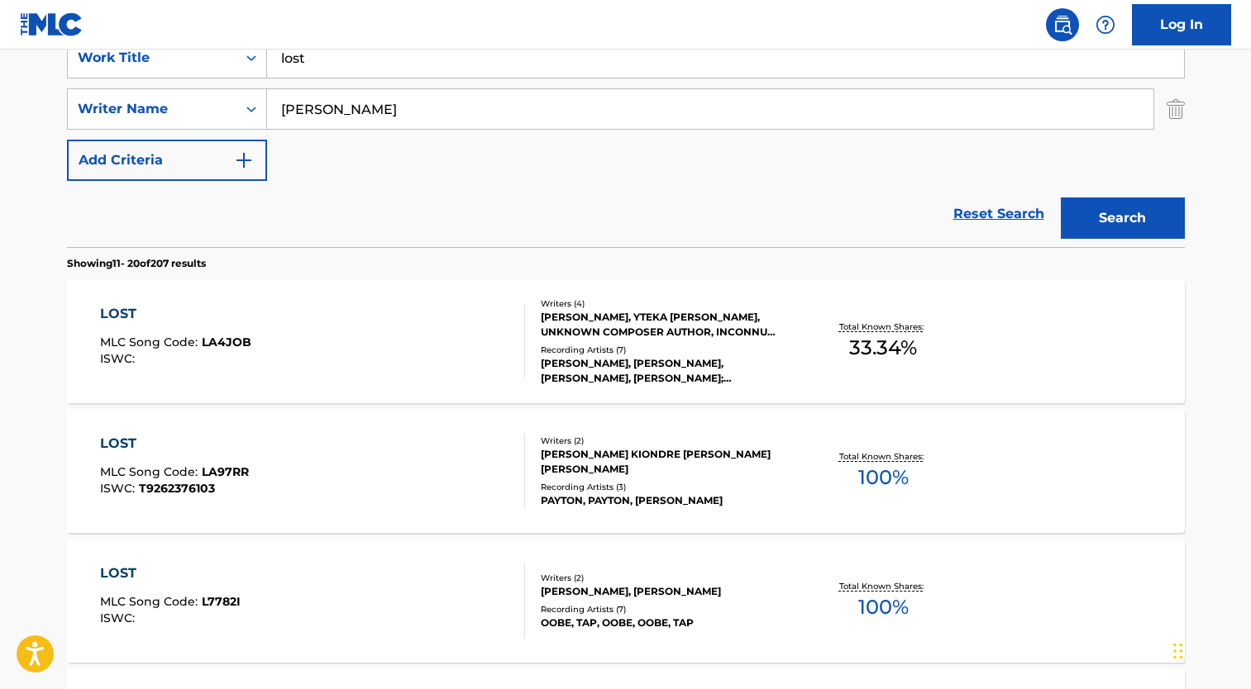
scroll to position [830, 0]
